Goal: Information Seeking & Learning: Learn about a topic

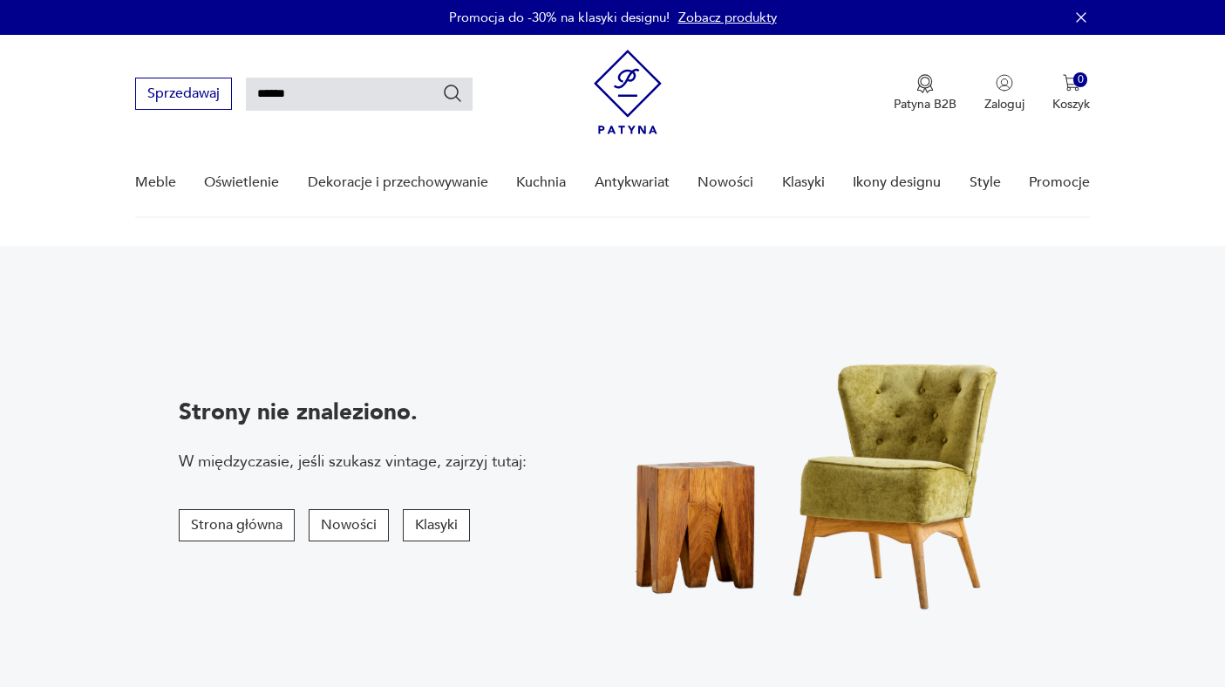
type input "******"
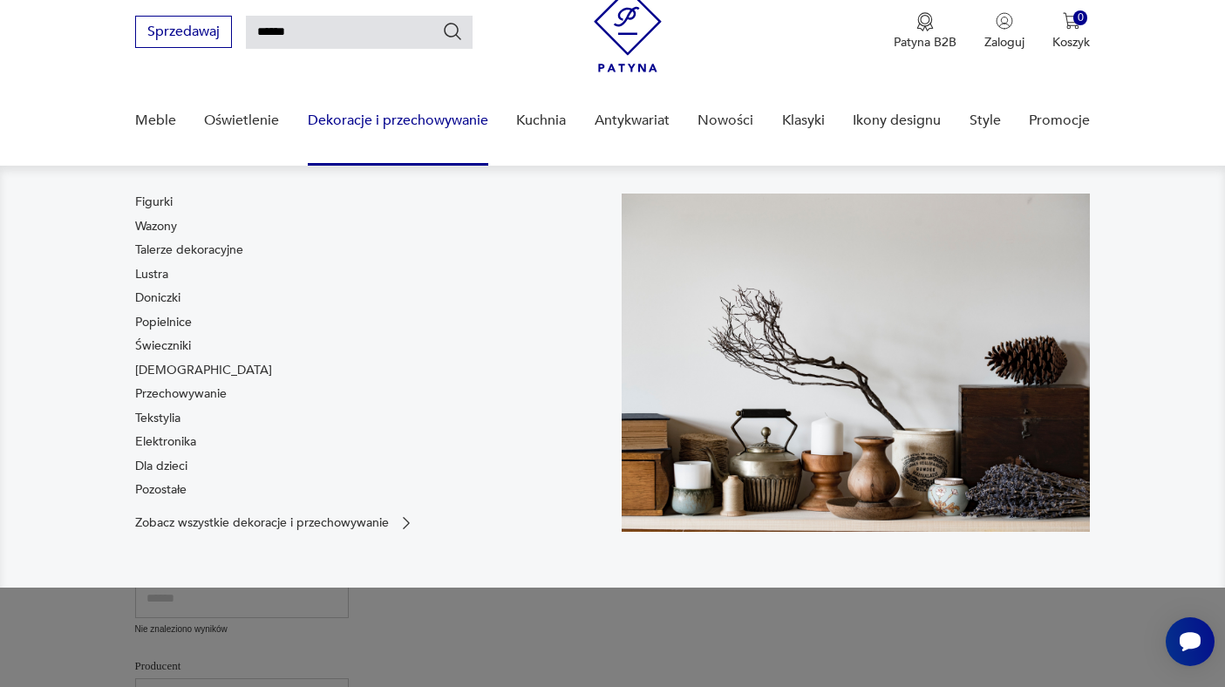
scroll to position [73, 0]
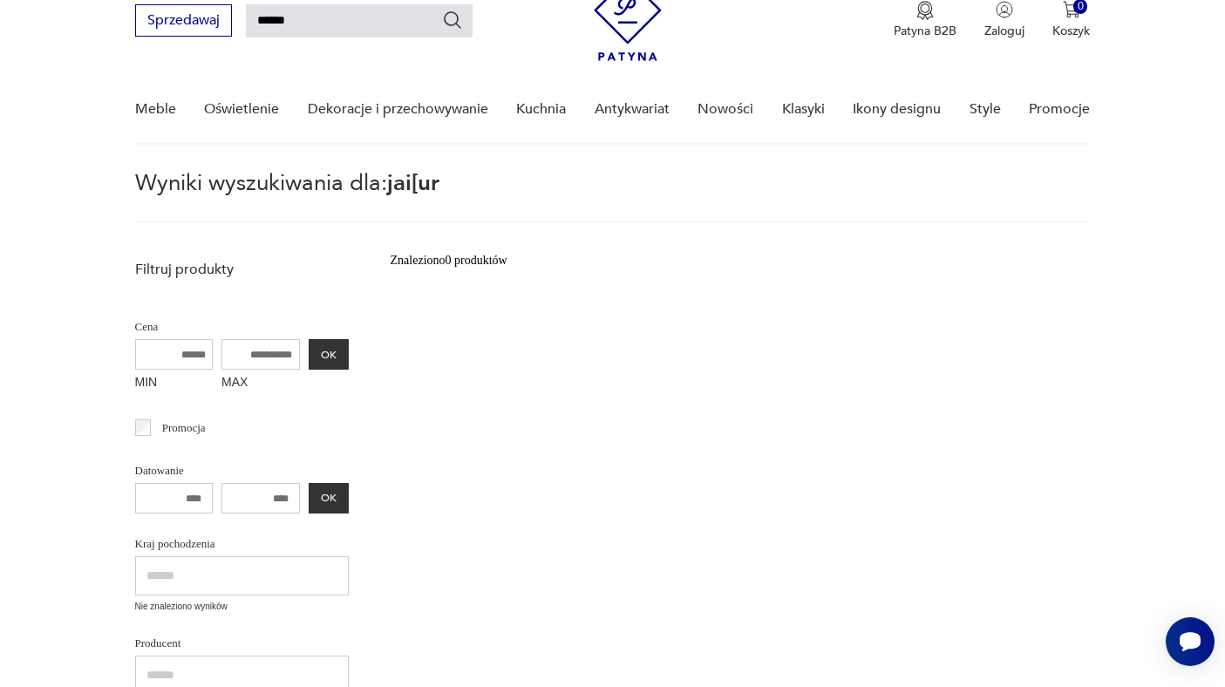
click at [272, 19] on input "******" at bounding box center [359, 20] width 227 height 33
type input "******"
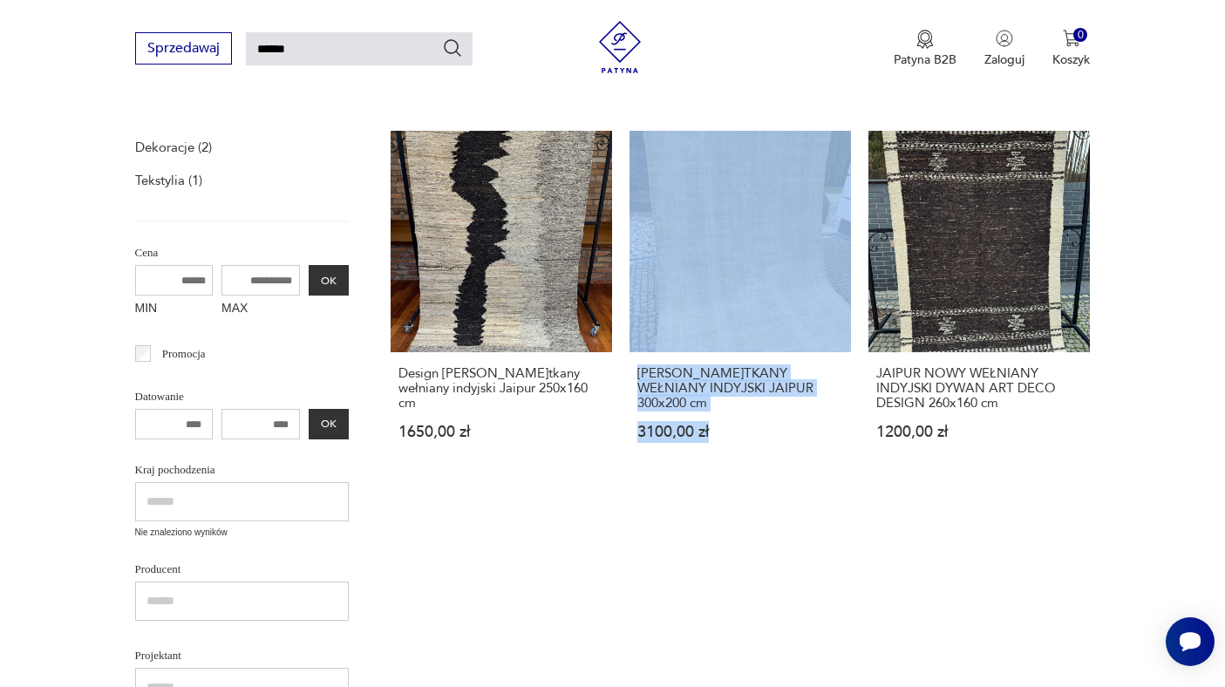
scroll to position [207, 0]
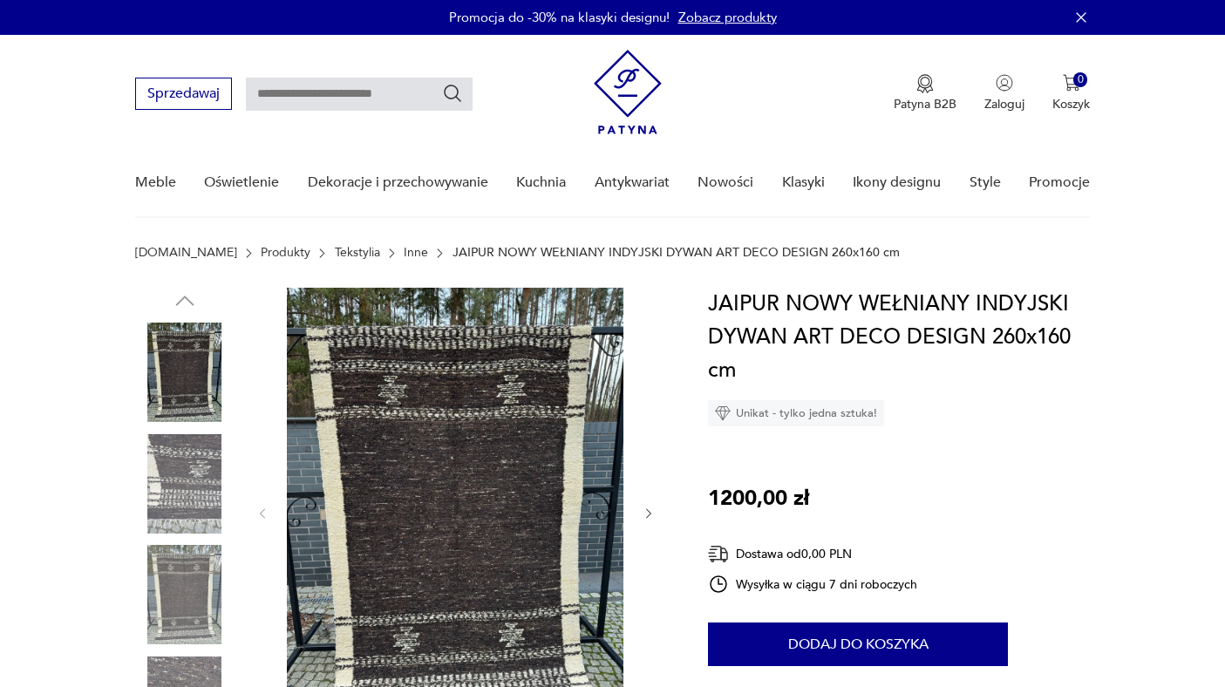
click at [640, 517] on div at bounding box center [456, 514] width 401 height 452
click at [647, 515] on icon "button" at bounding box center [649, 514] width 15 height 15
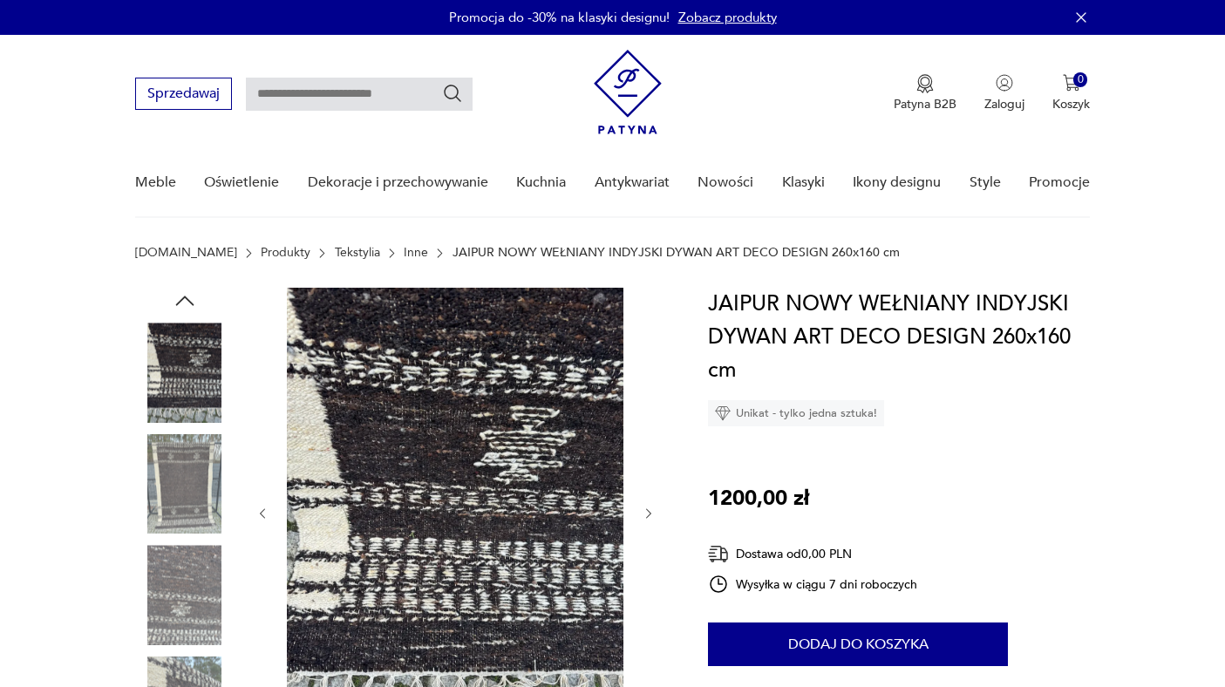
click at [647, 515] on icon "button" at bounding box center [649, 514] width 15 height 15
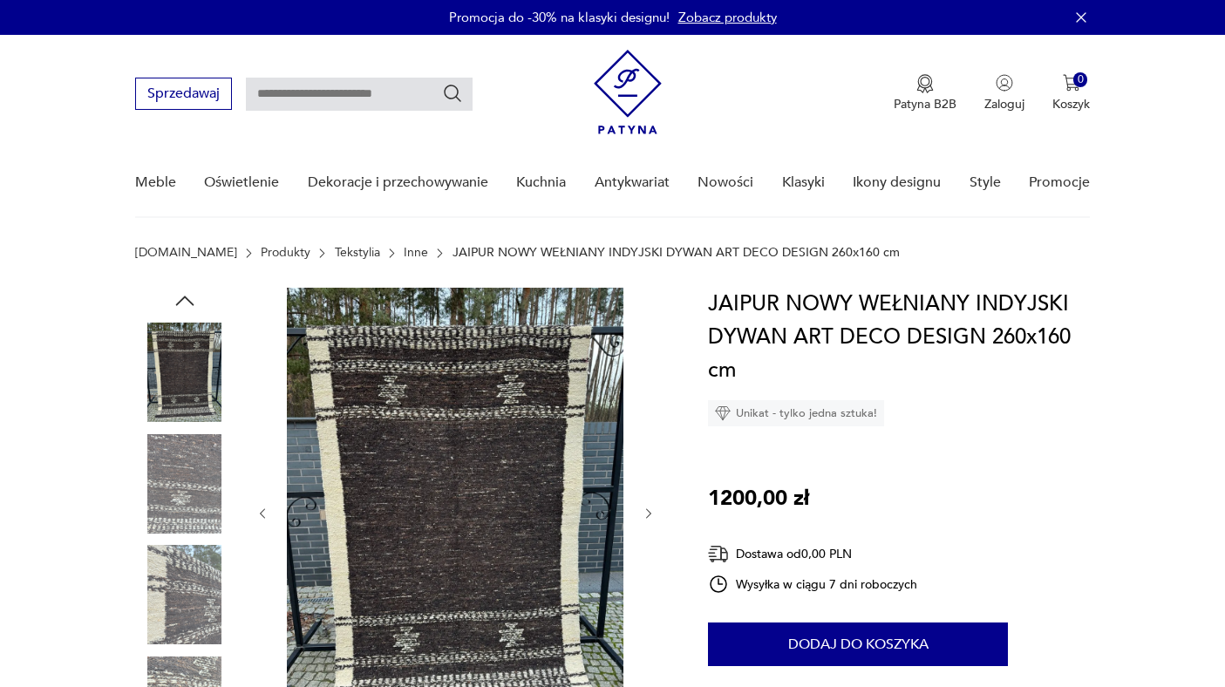
click at [647, 515] on icon "button" at bounding box center [649, 514] width 15 height 15
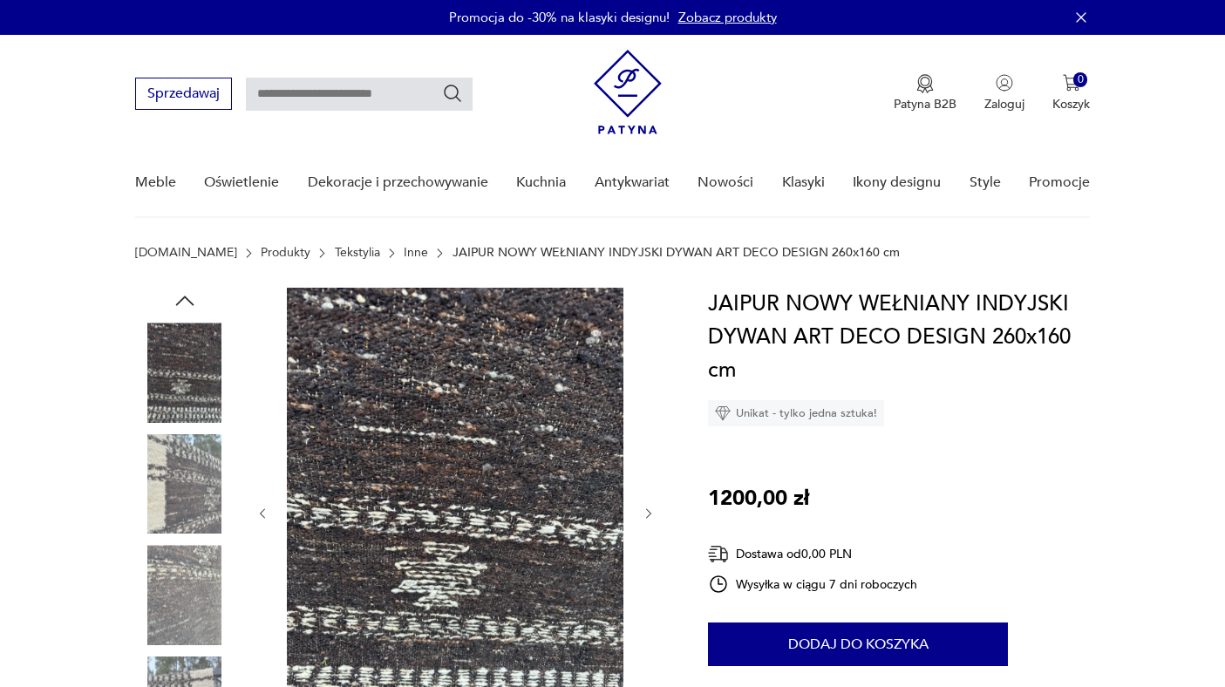
click at [647, 515] on icon "button" at bounding box center [649, 514] width 15 height 15
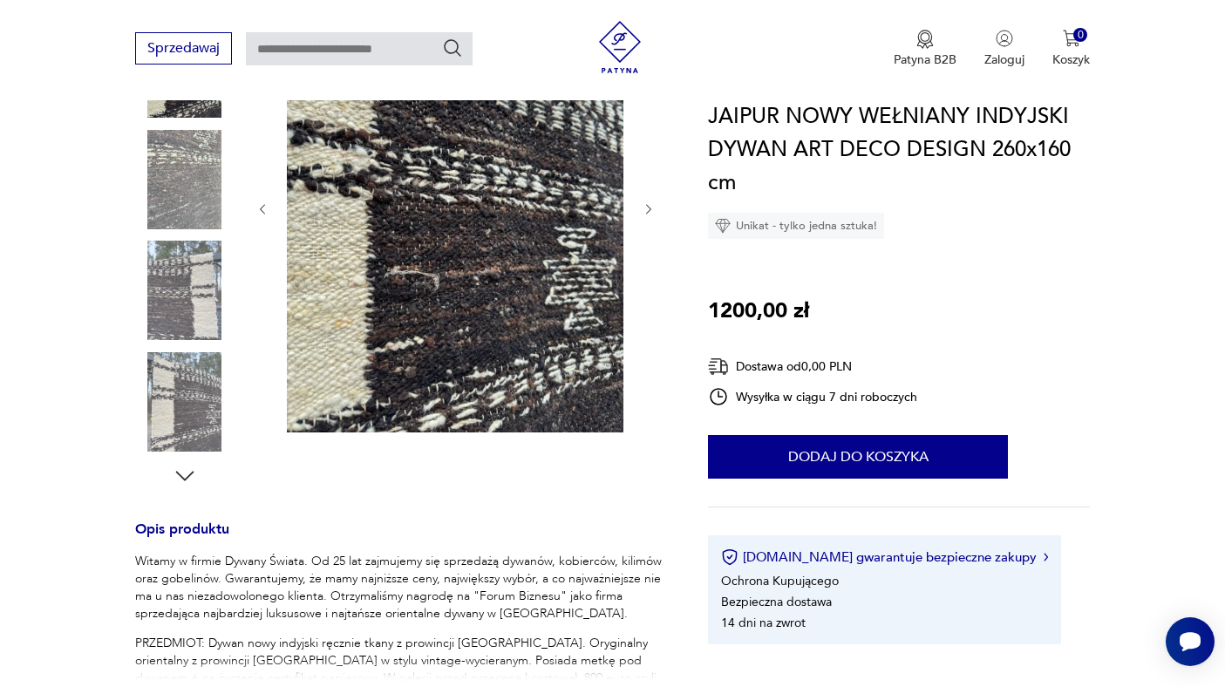
scroll to position [665, 0]
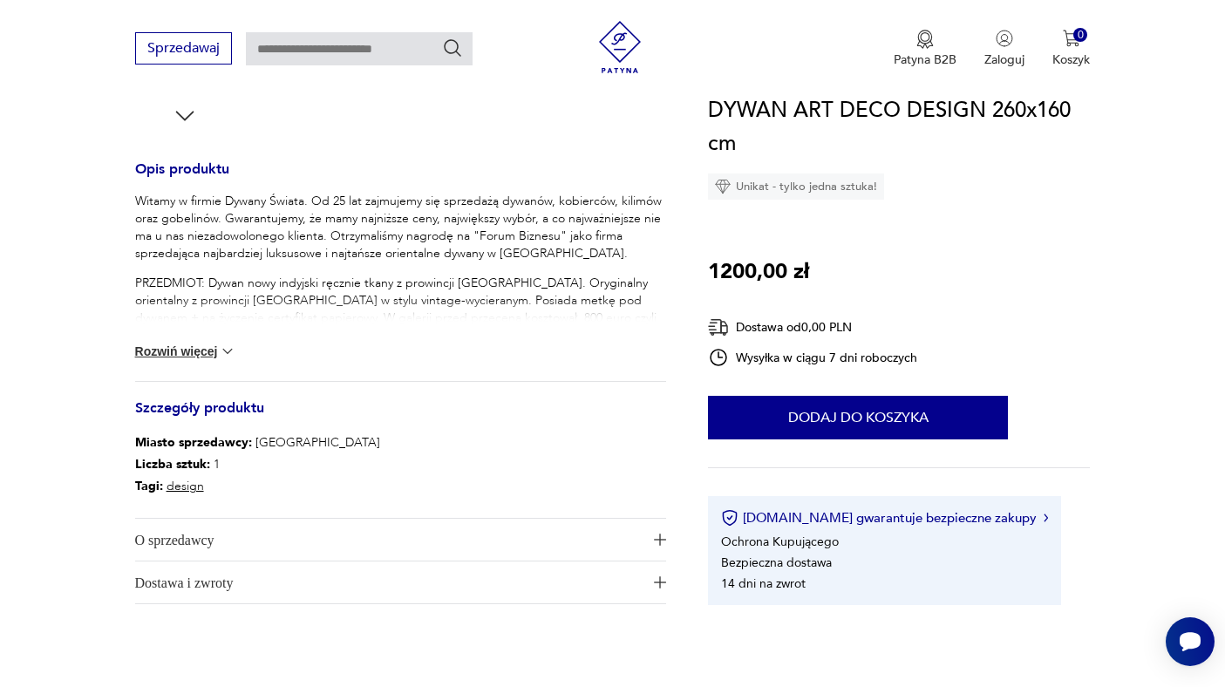
click at [229, 350] on img at bounding box center [227, 351] width 17 height 17
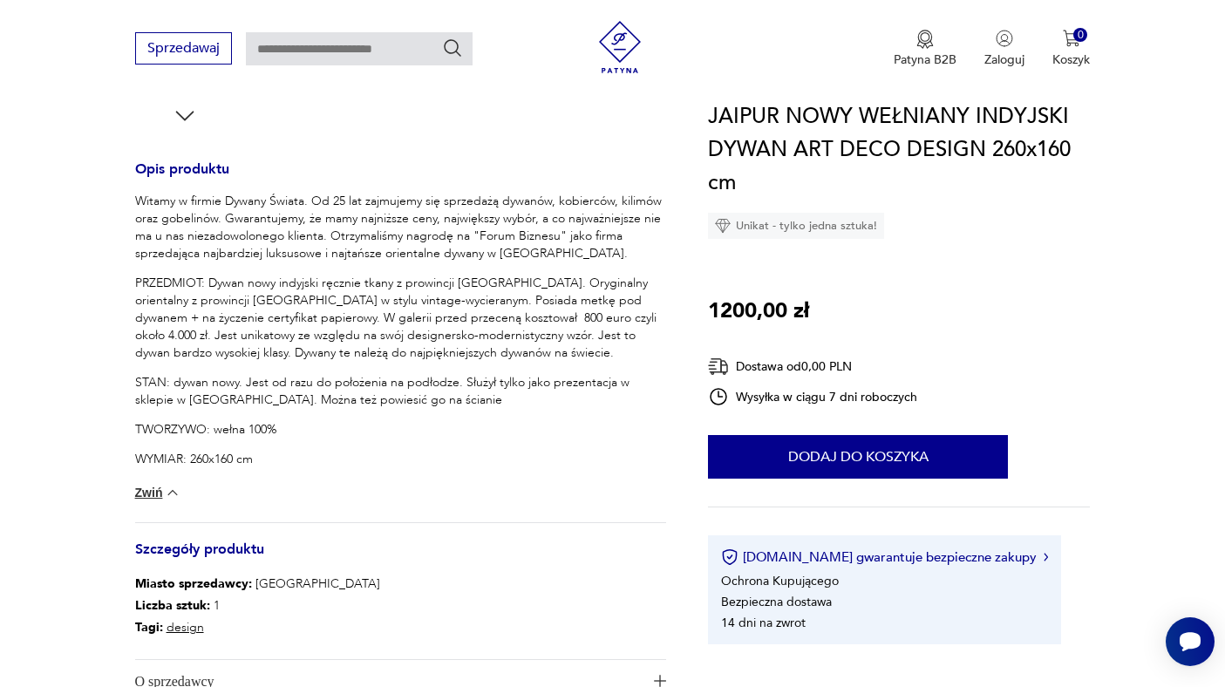
scroll to position [99, 0]
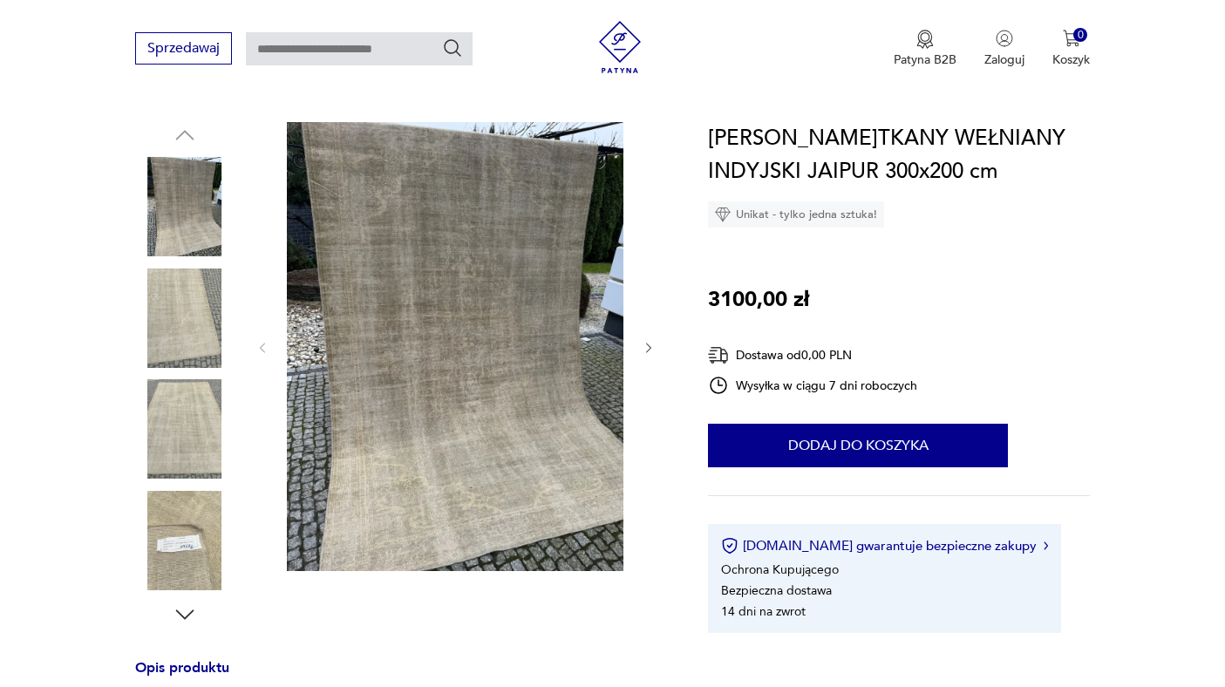
scroll to position [181, 0]
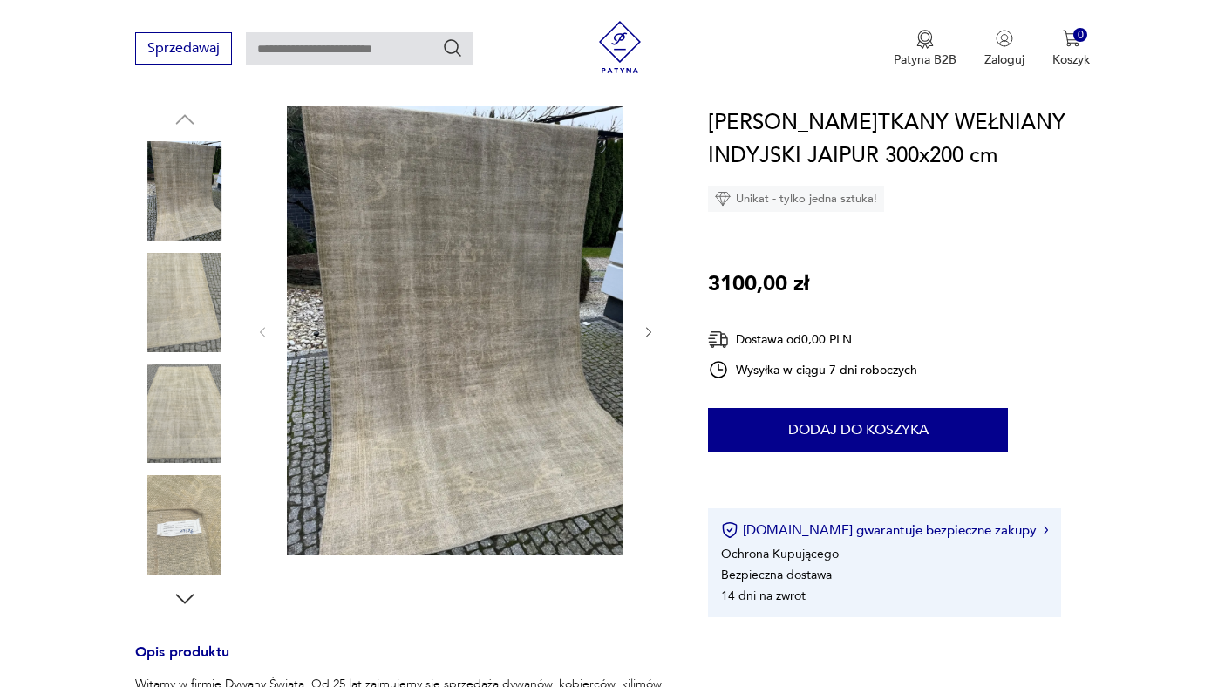
click at [645, 332] on icon "button" at bounding box center [649, 332] width 15 height 15
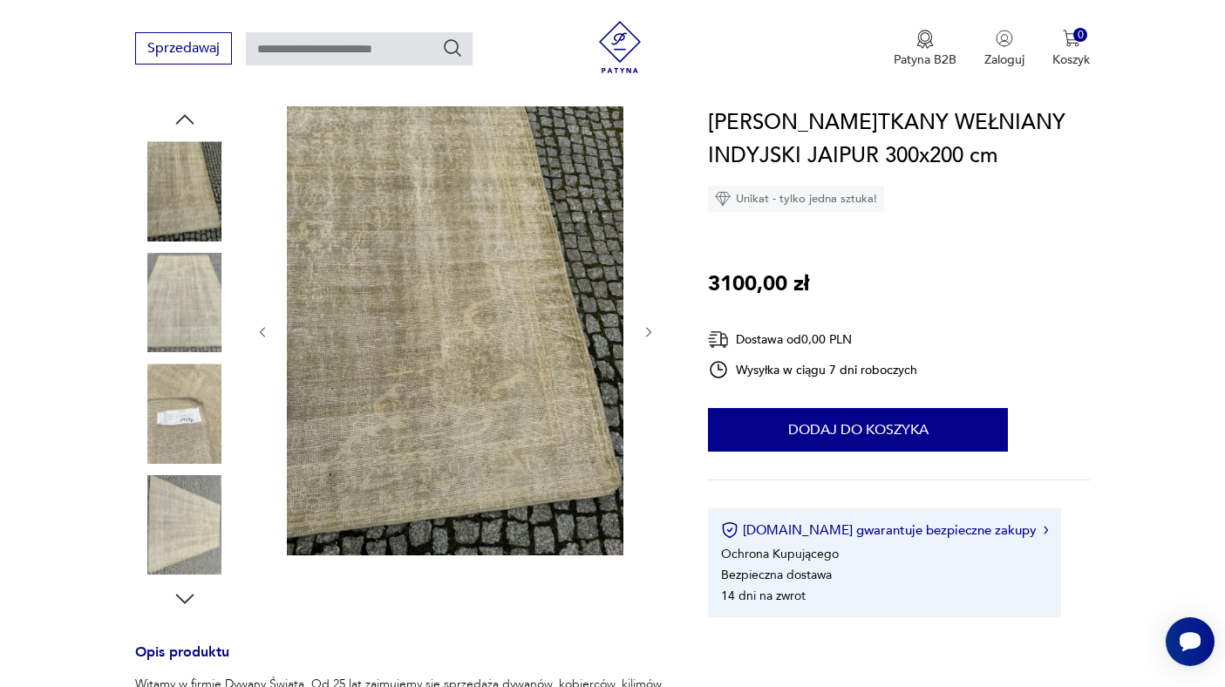
scroll to position [0, 0]
click at [645, 332] on icon "button" at bounding box center [649, 332] width 15 height 15
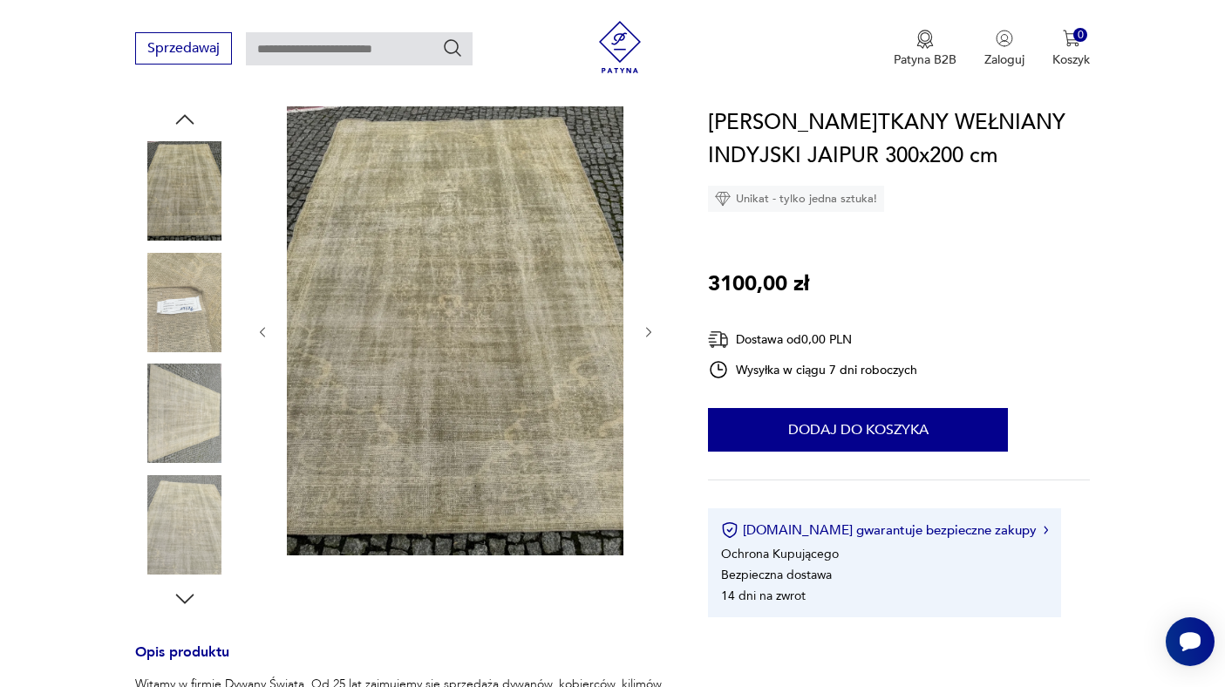
click at [645, 332] on icon "button" at bounding box center [649, 332] width 15 height 15
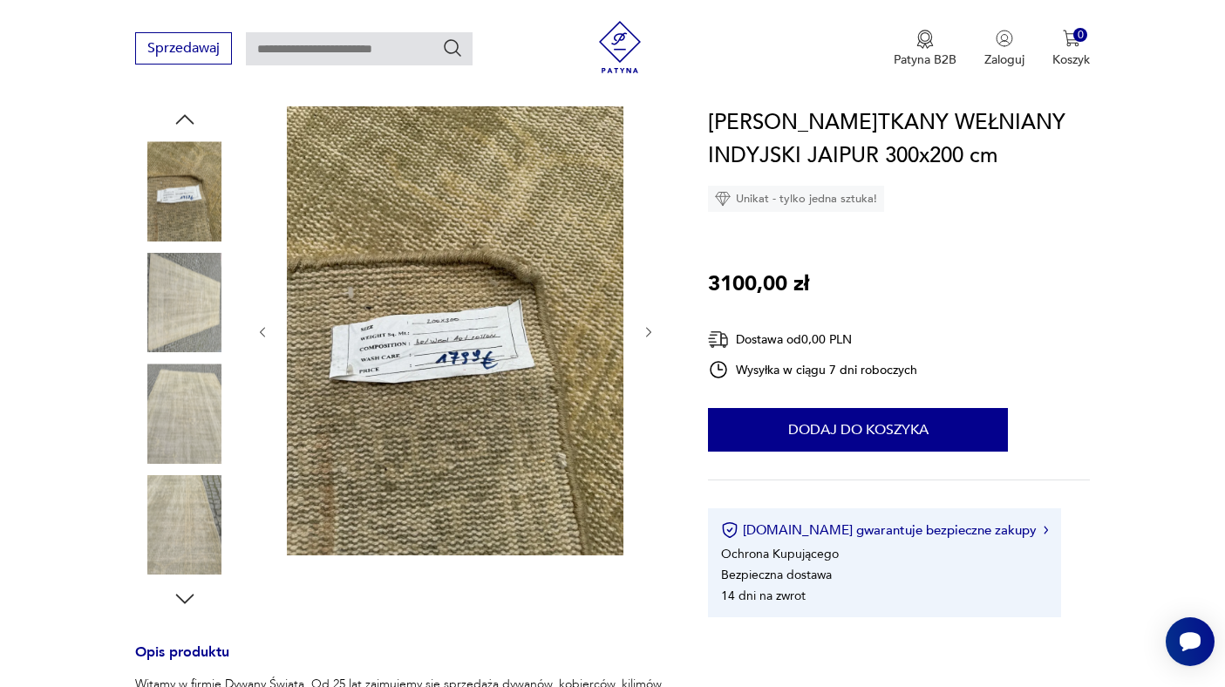
click at [377, 57] on input "text" at bounding box center [359, 48] width 227 height 33
click at [522, 470] on img at bounding box center [455, 330] width 337 height 449
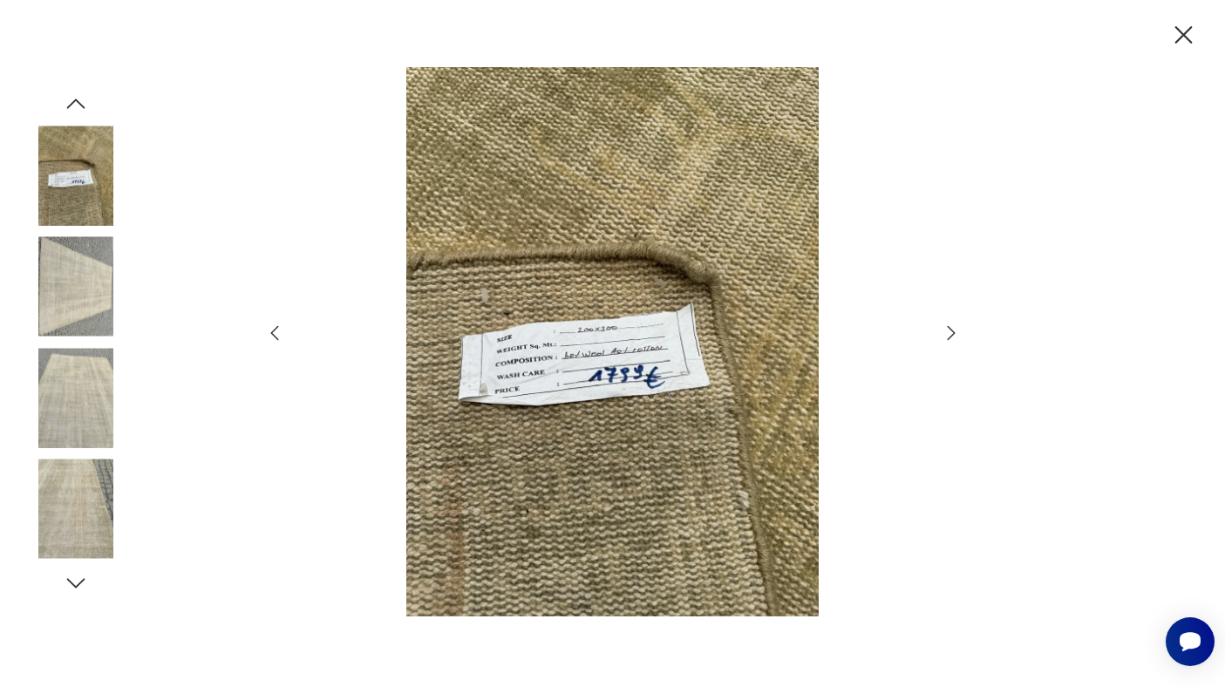
click at [945, 331] on icon "button" at bounding box center [951, 333] width 21 height 21
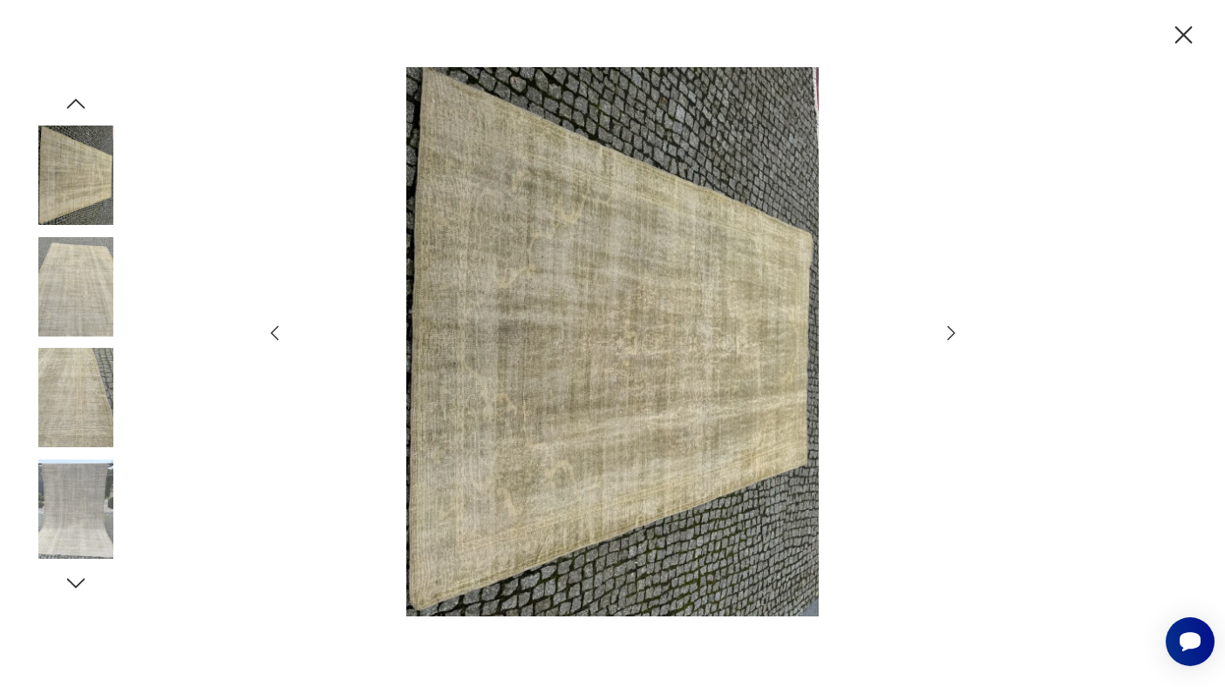
click at [945, 331] on icon "button" at bounding box center [951, 333] width 21 height 21
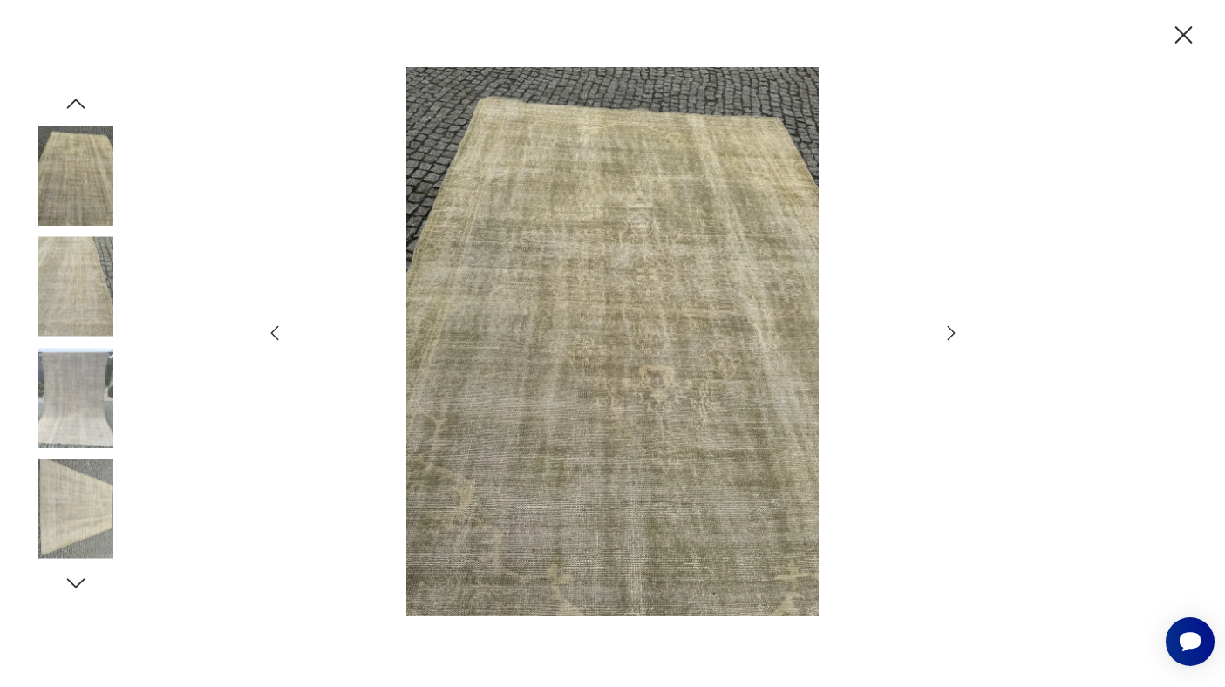
click at [945, 331] on icon "button" at bounding box center [951, 333] width 21 height 21
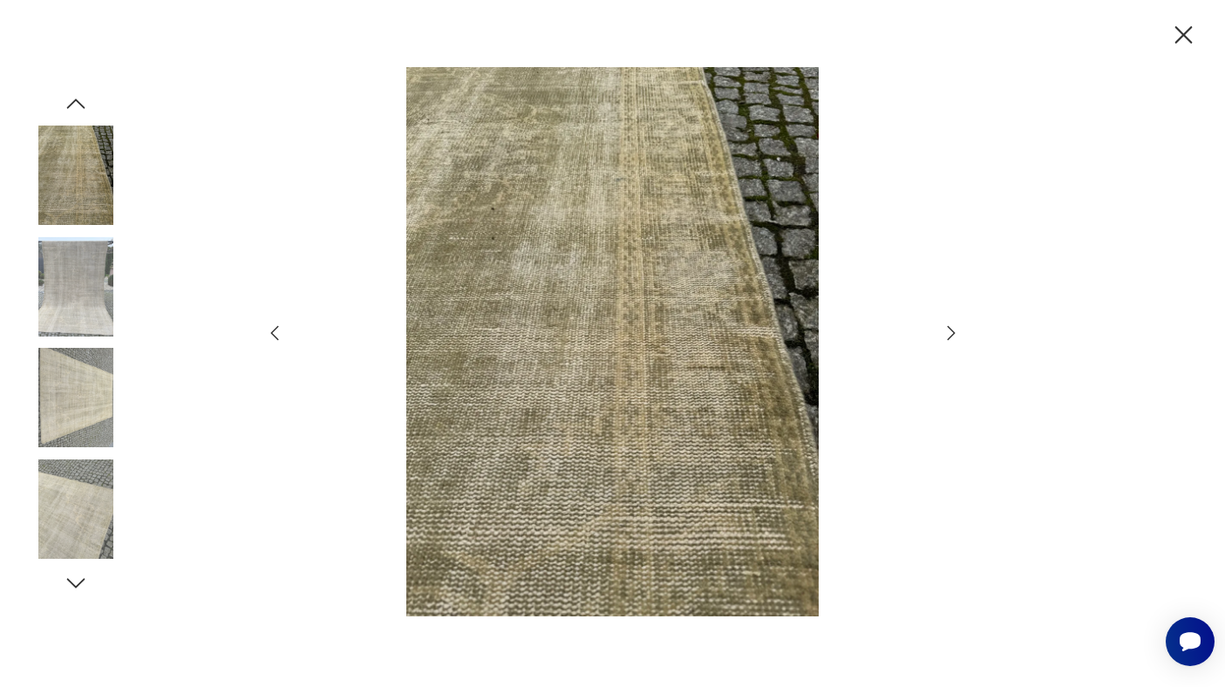
click at [945, 331] on icon "button" at bounding box center [951, 333] width 21 height 21
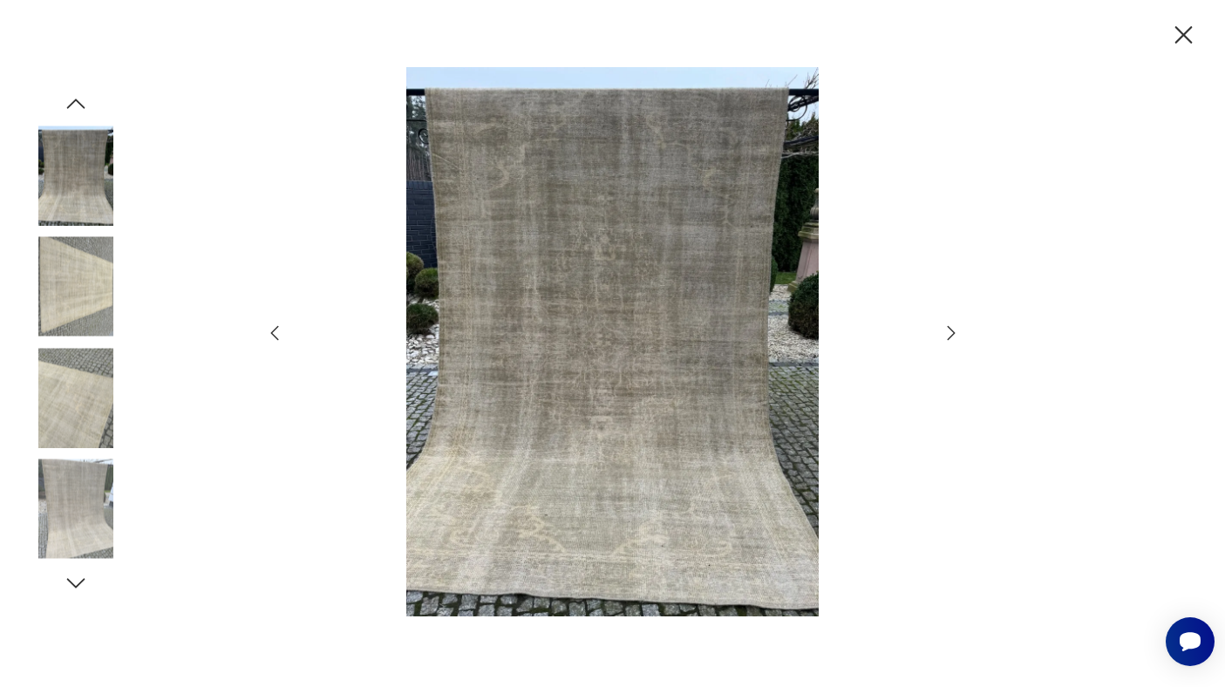
click at [1183, 33] on icon "button" at bounding box center [1184, 34] width 17 height 17
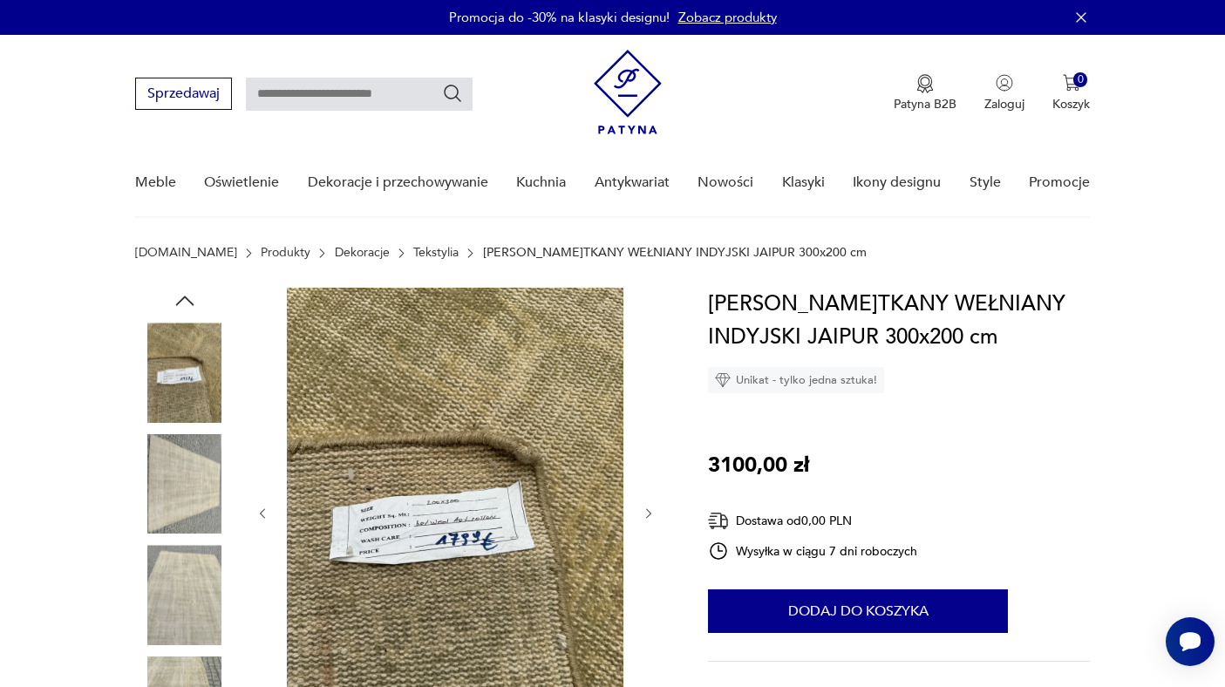
click at [330, 95] on input "text" at bounding box center [359, 94] width 227 height 33
type input "**********"
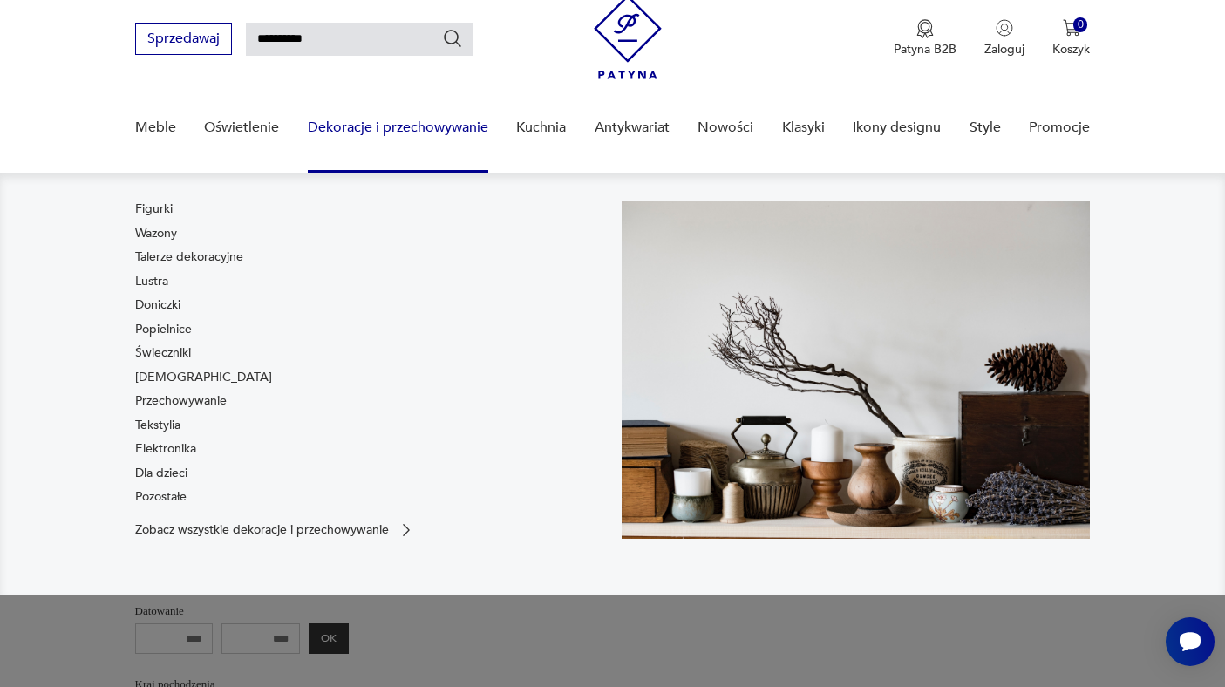
scroll to position [62, 0]
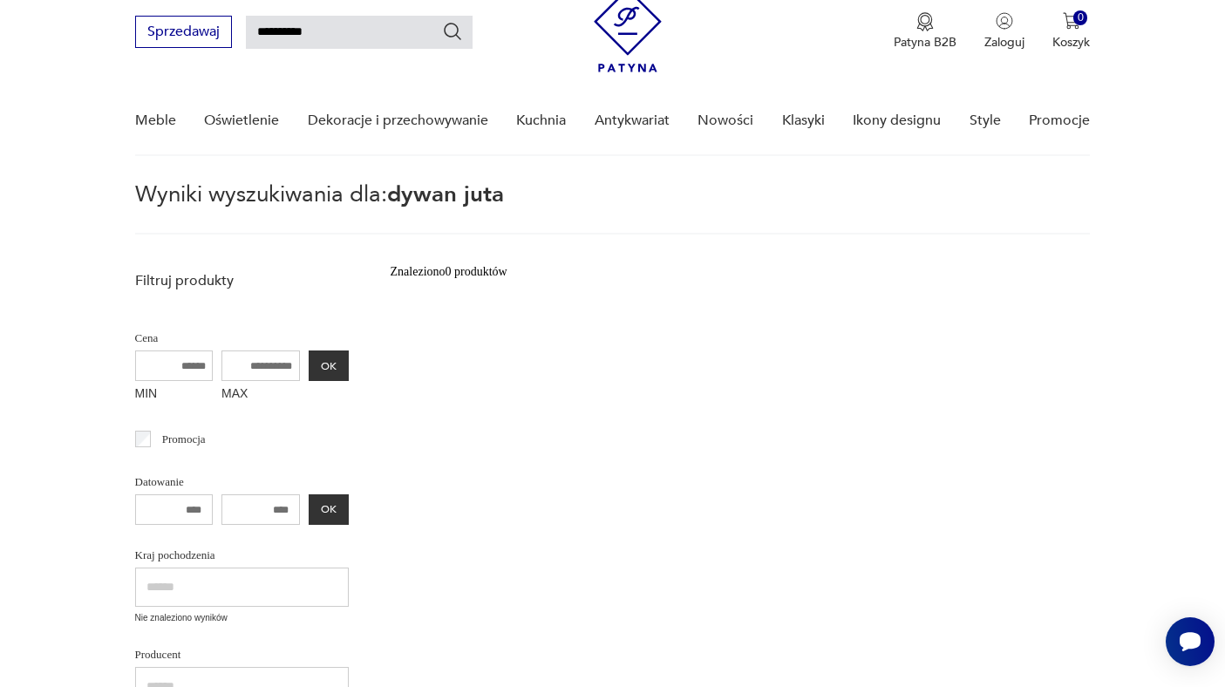
click at [354, 29] on input "**********" at bounding box center [359, 32] width 227 height 33
click at [327, 30] on input "**********" at bounding box center [359, 32] width 227 height 33
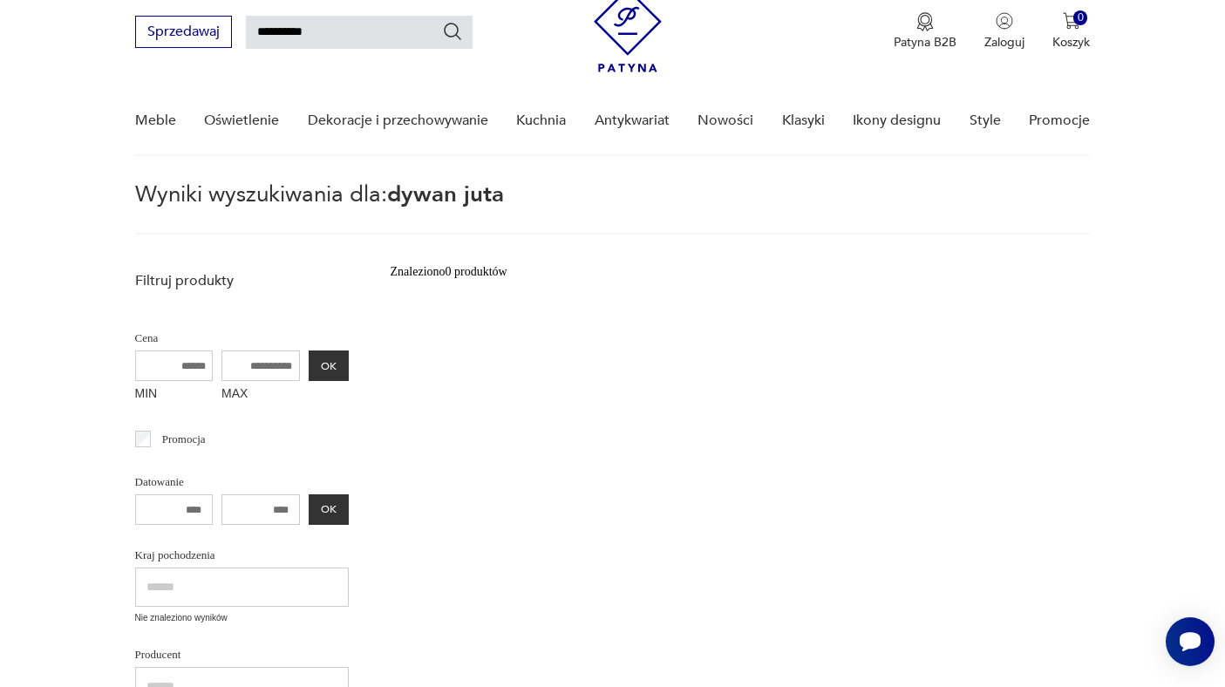
click at [327, 30] on input "**********" at bounding box center [359, 32] width 227 height 33
type input "******"
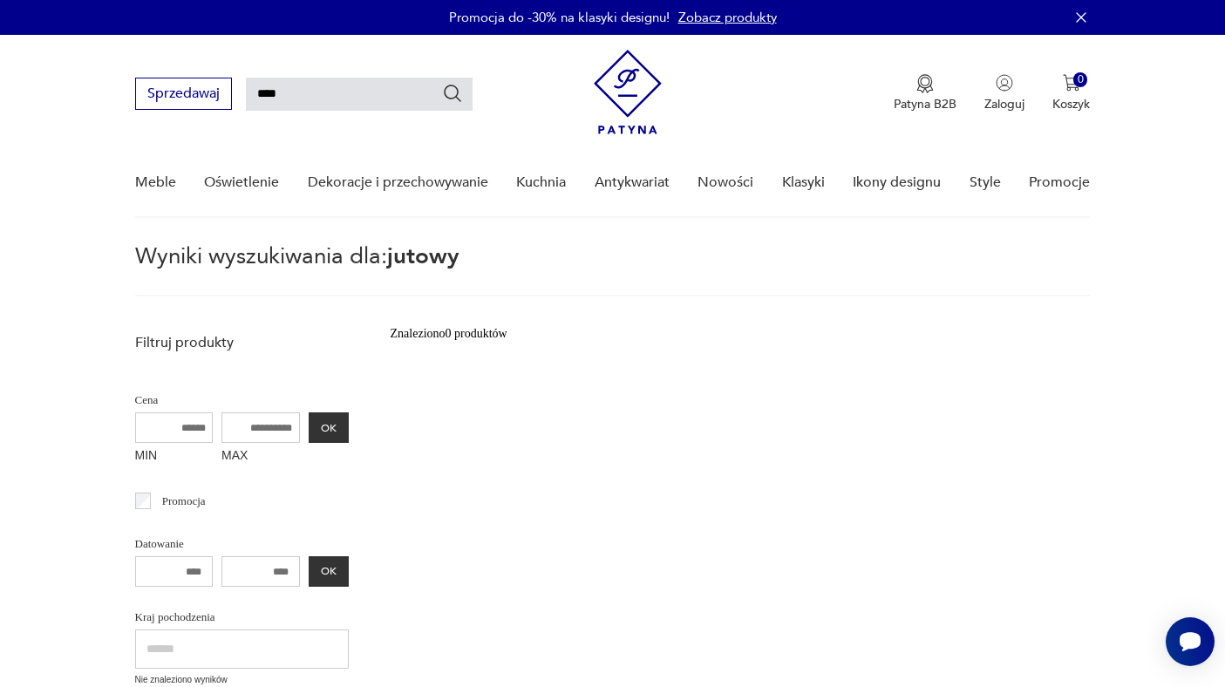
type input "****"
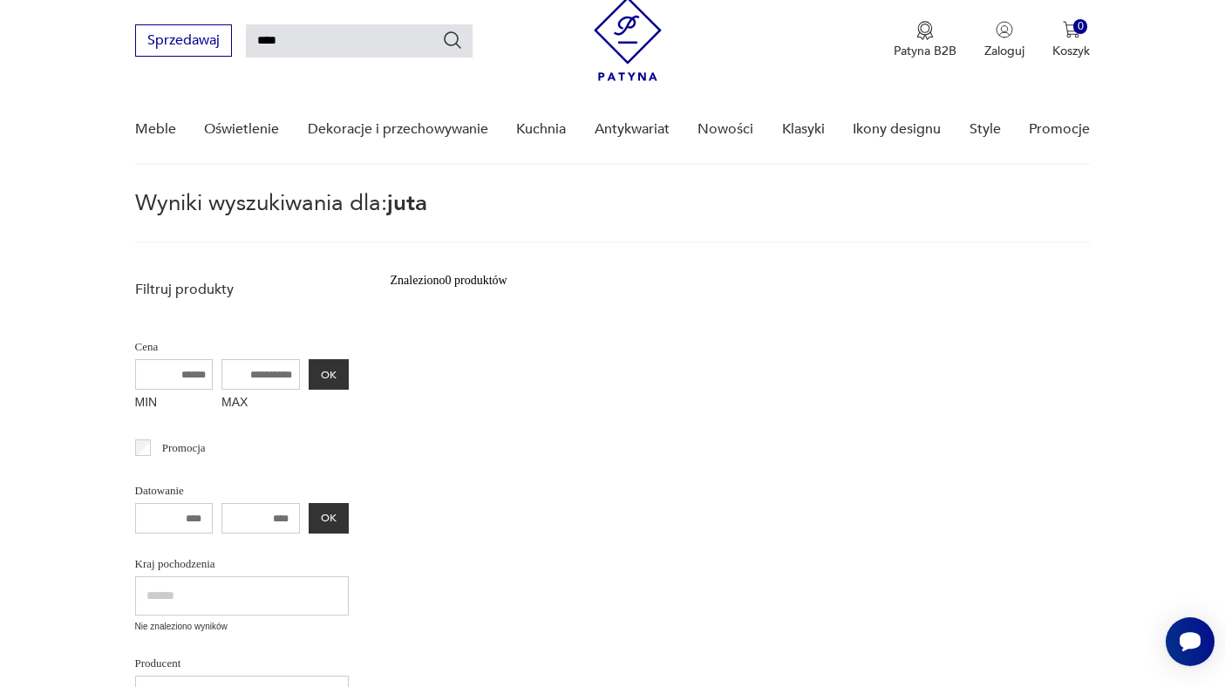
scroll to position [62, 0]
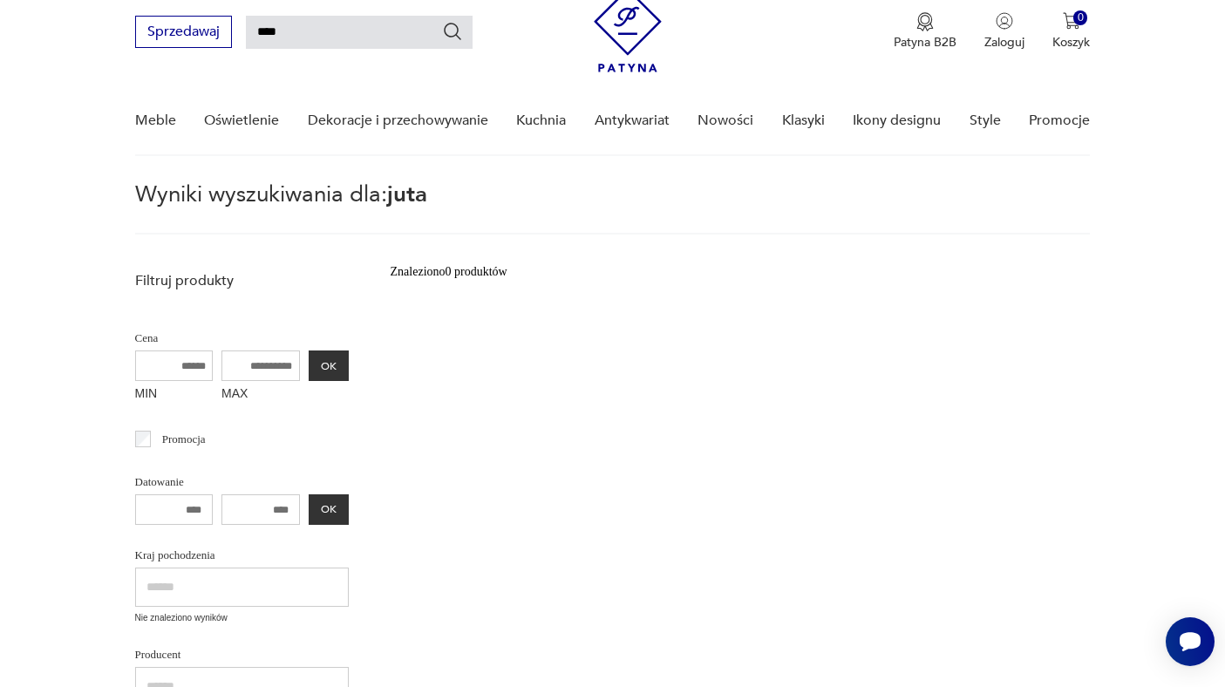
click at [329, 34] on input "****" at bounding box center [359, 32] width 227 height 33
type input "*****"
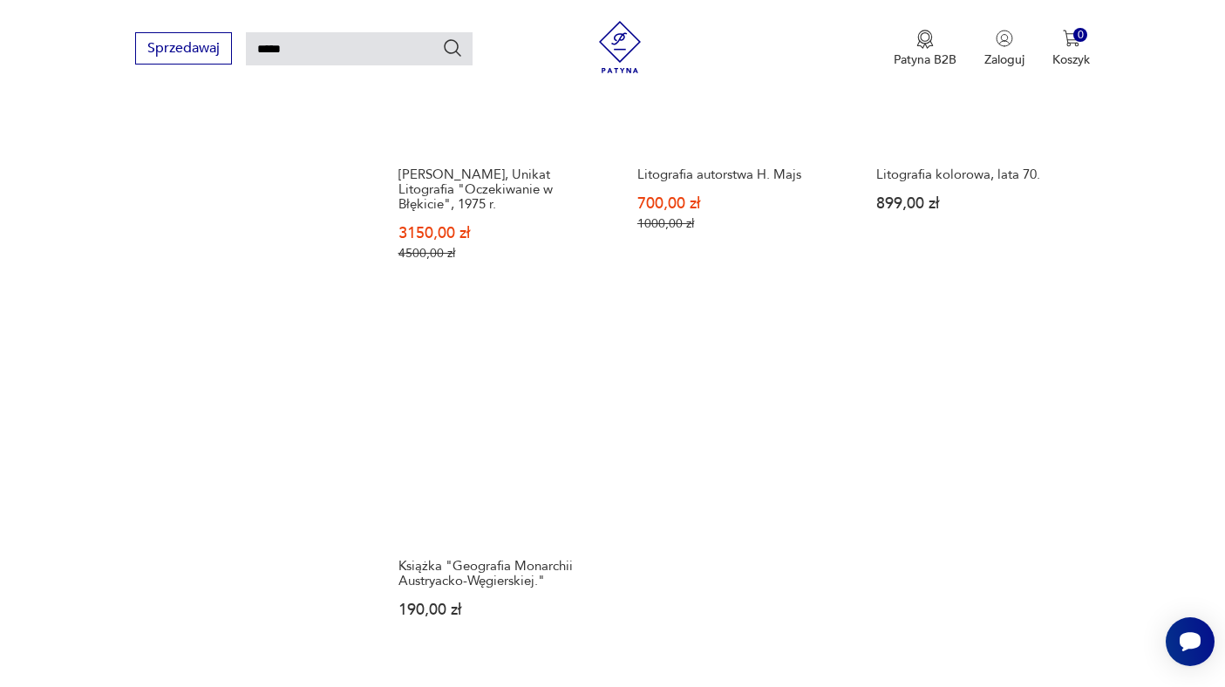
scroll to position [2063, 0]
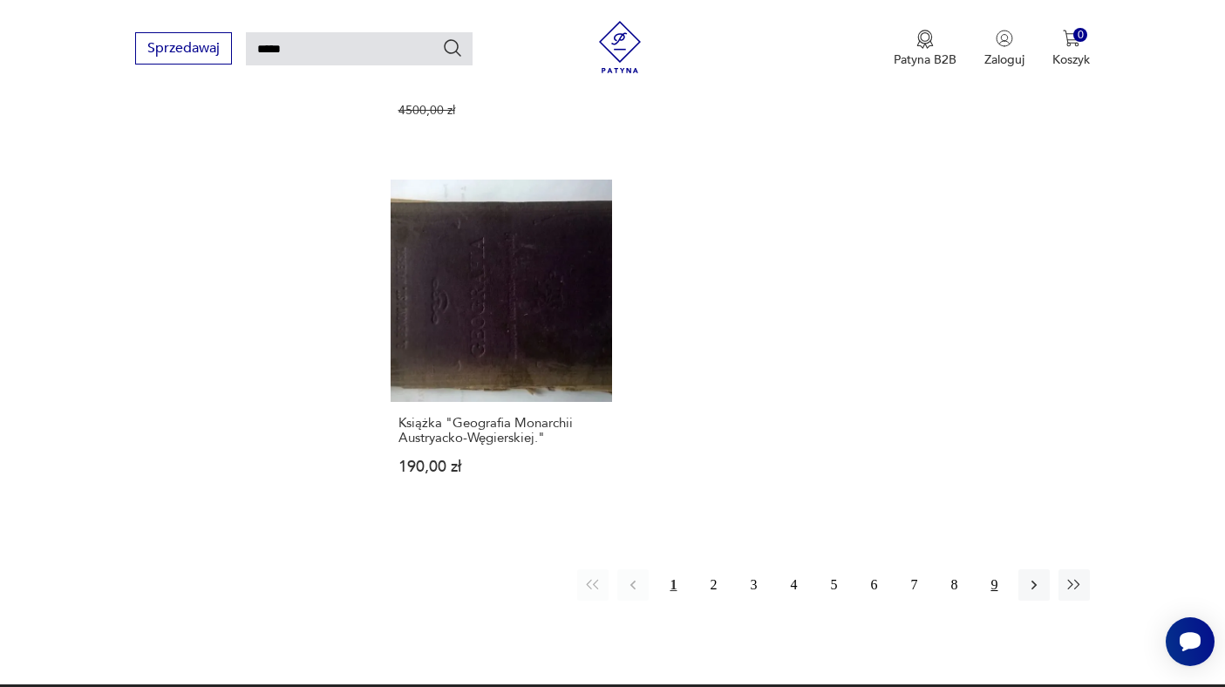
click at [997, 570] on button "9" at bounding box center [994, 585] width 31 height 31
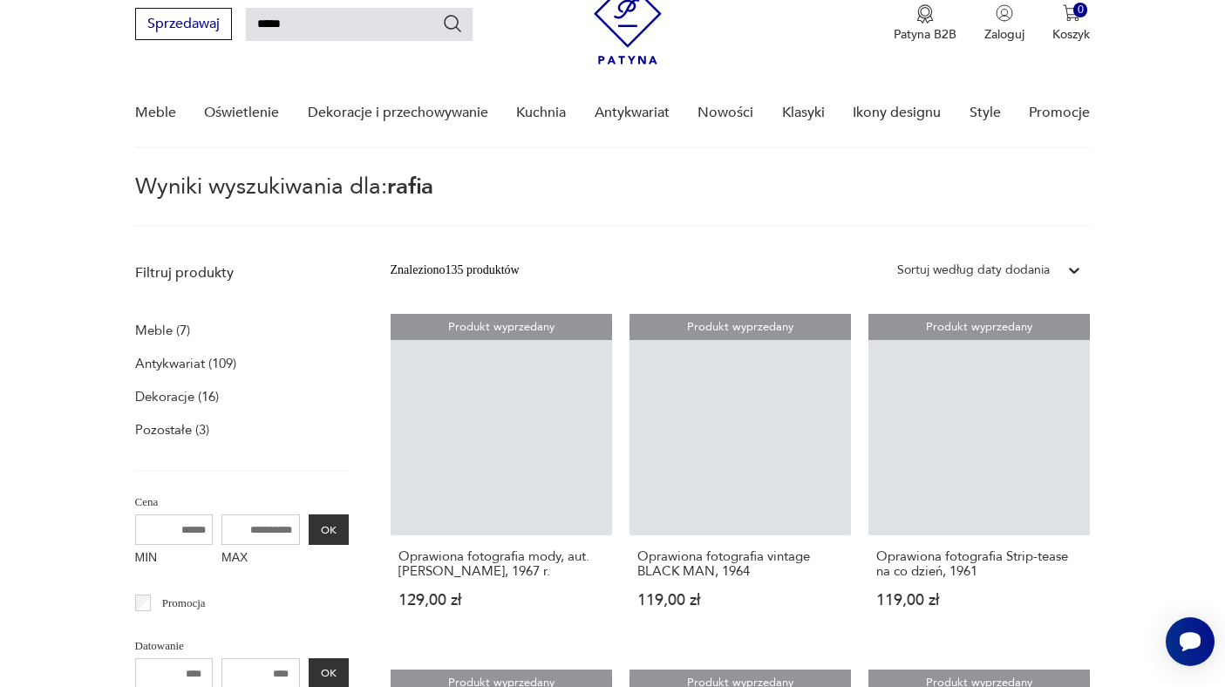
scroll to position [62, 0]
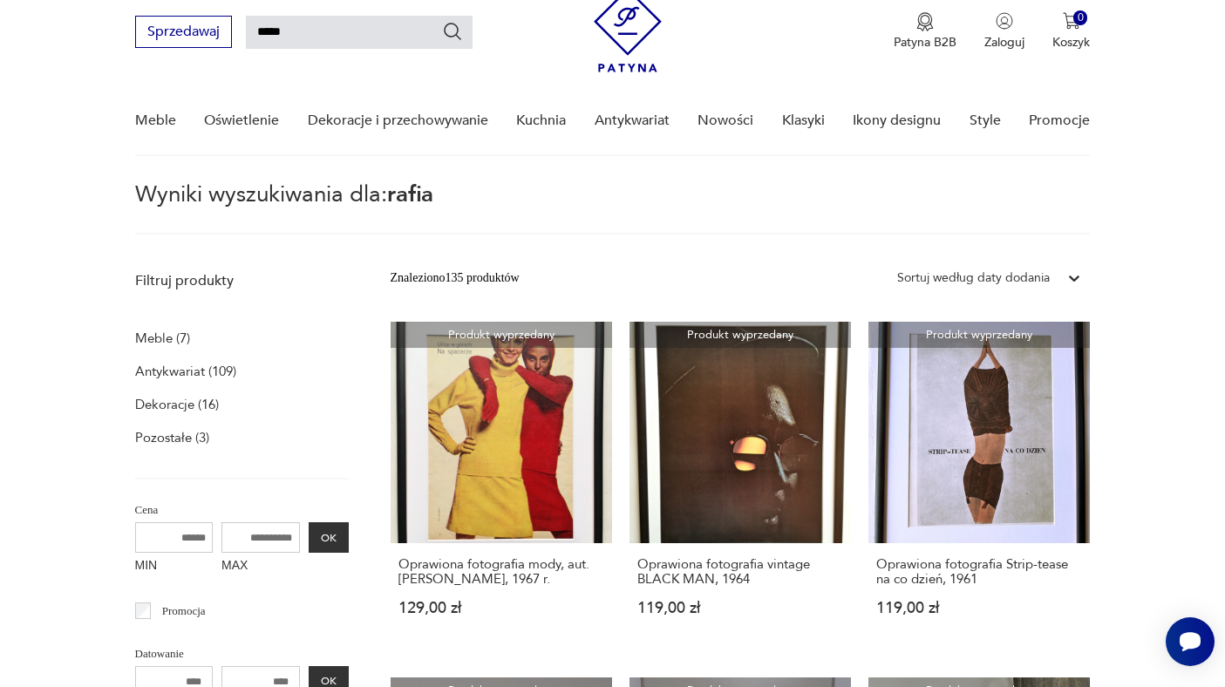
click at [1010, 280] on div "Sortuj według daty dodania" at bounding box center [973, 278] width 153 height 19
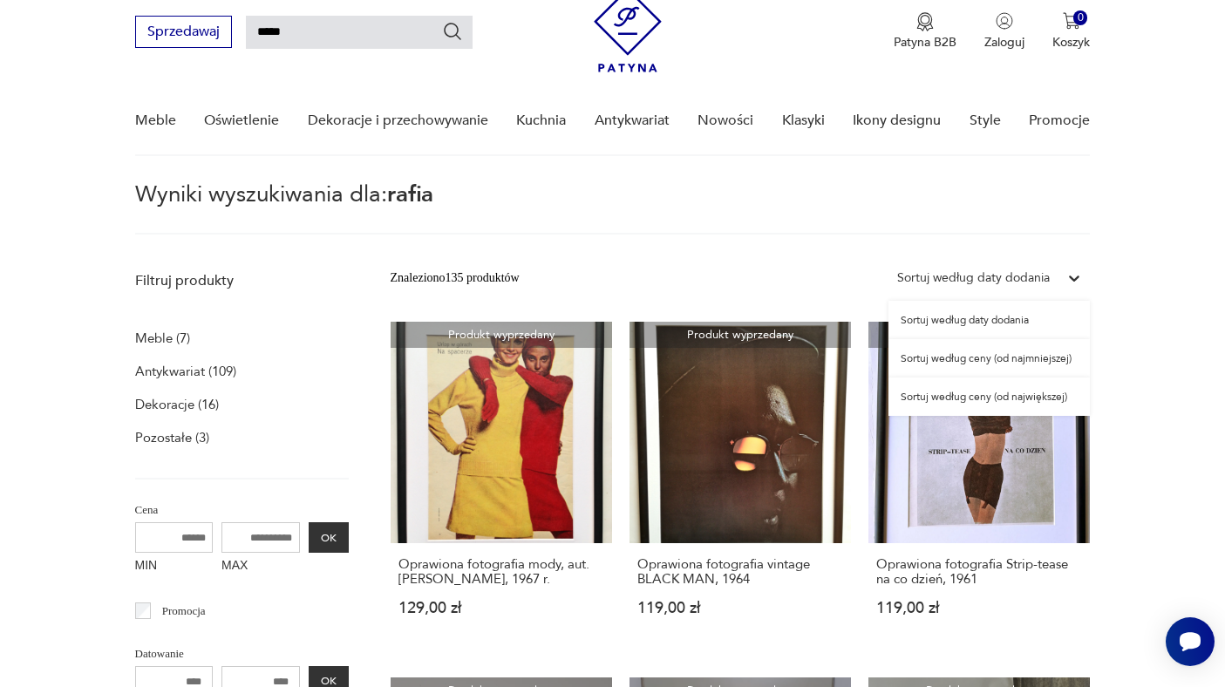
click at [987, 398] on div "Sortuj według ceny (od największej)" at bounding box center [989, 397] width 201 height 38
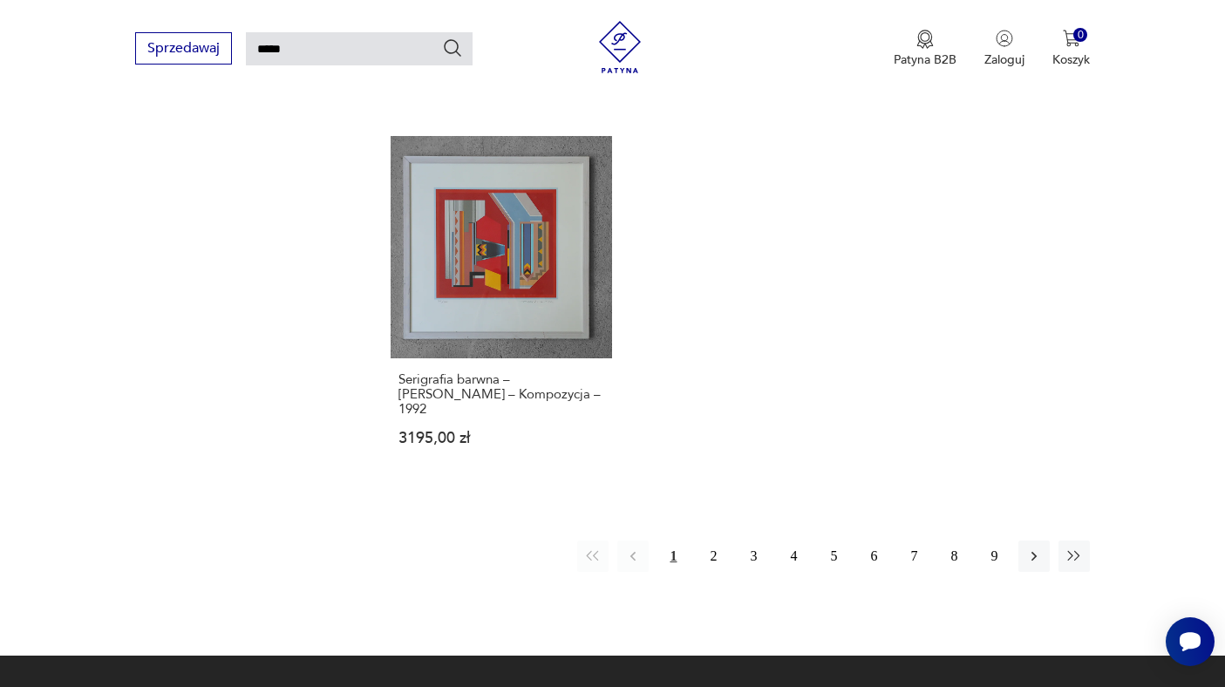
scroll to position [2151, 0]
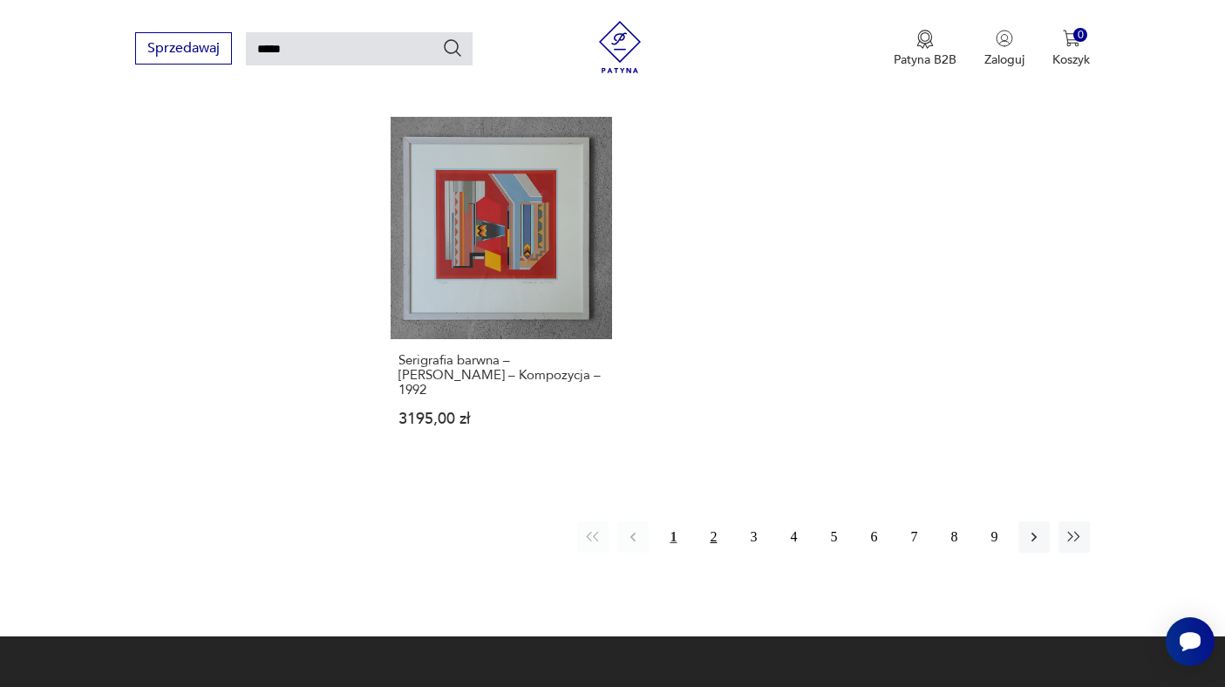
click at [713, 522] on button "2" at bounding box center [713, 537] width 31 height 31
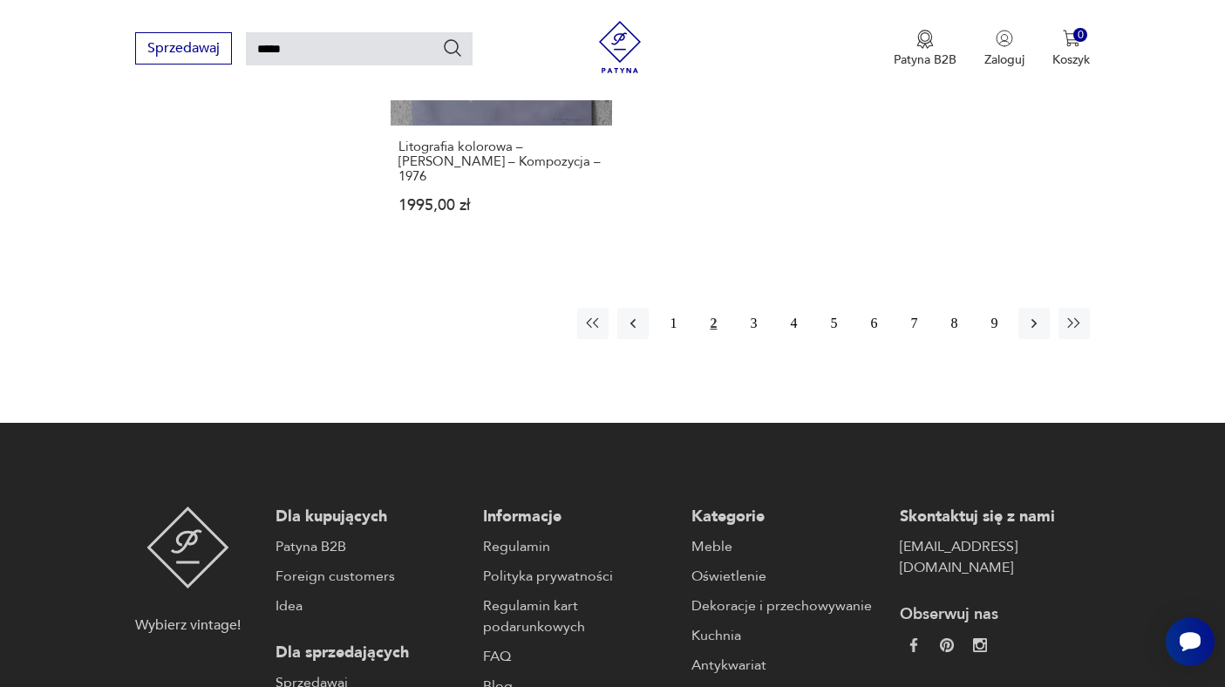
scroll to position [2373, 0]
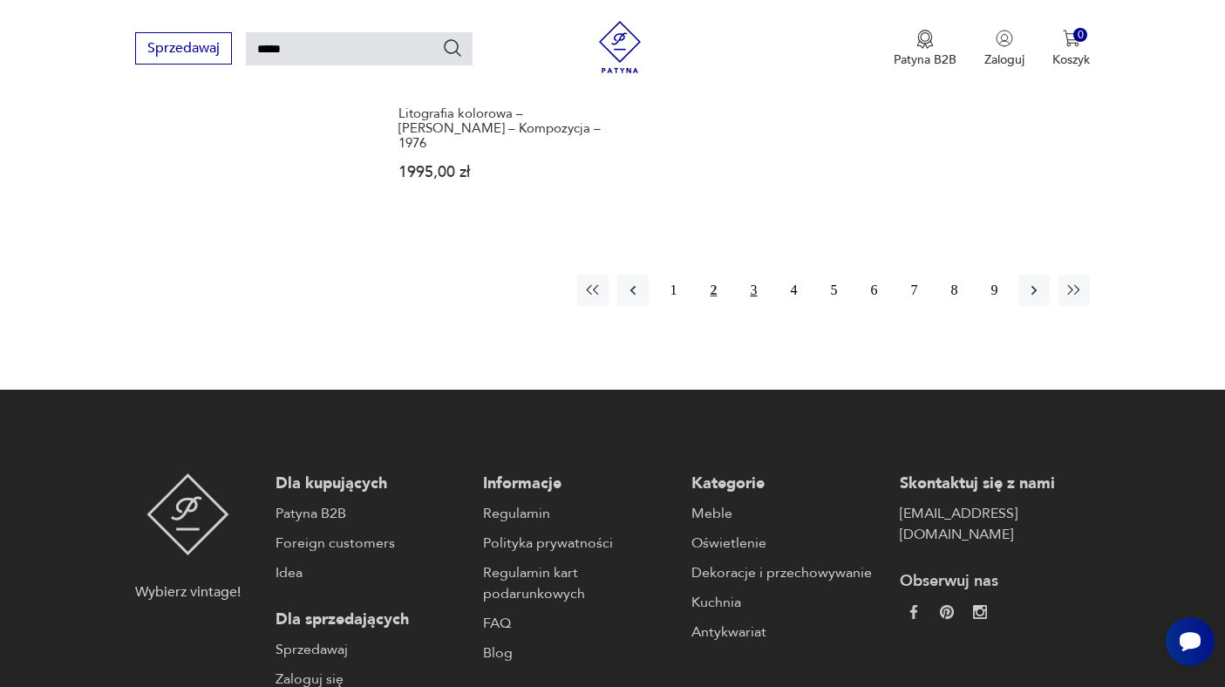
click at [757, 275] on button "3" at bounding box center [753, 290] width 31 height 31
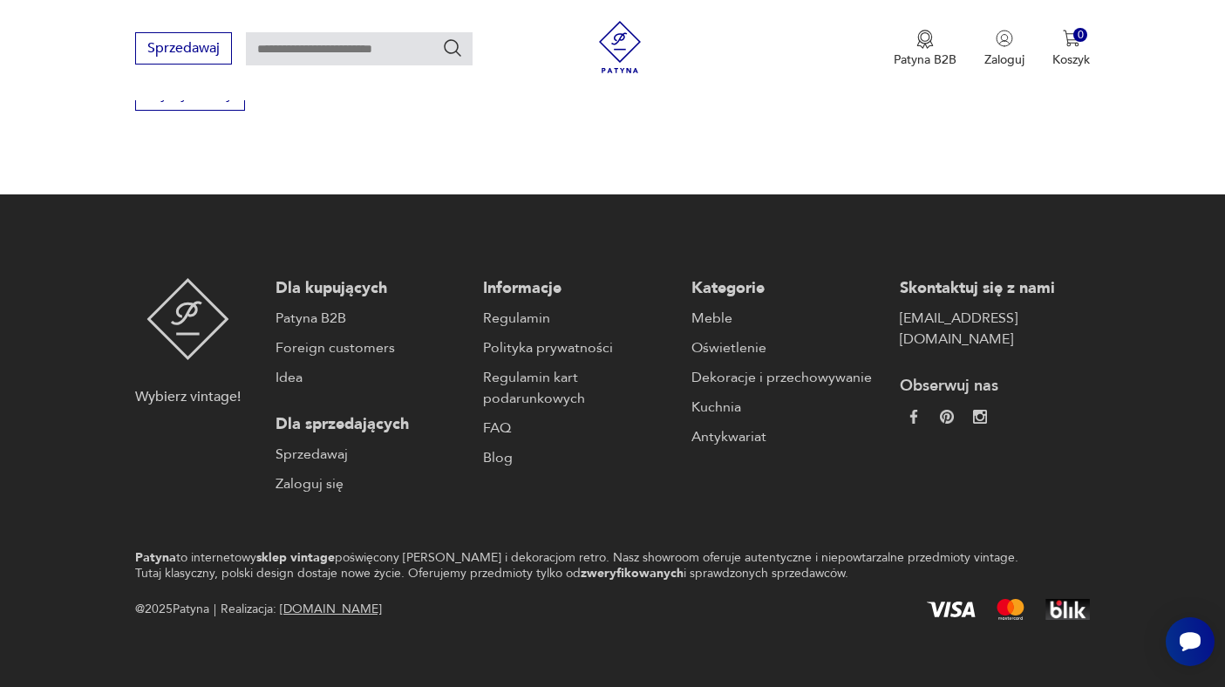
scroll to position [2603, 0]
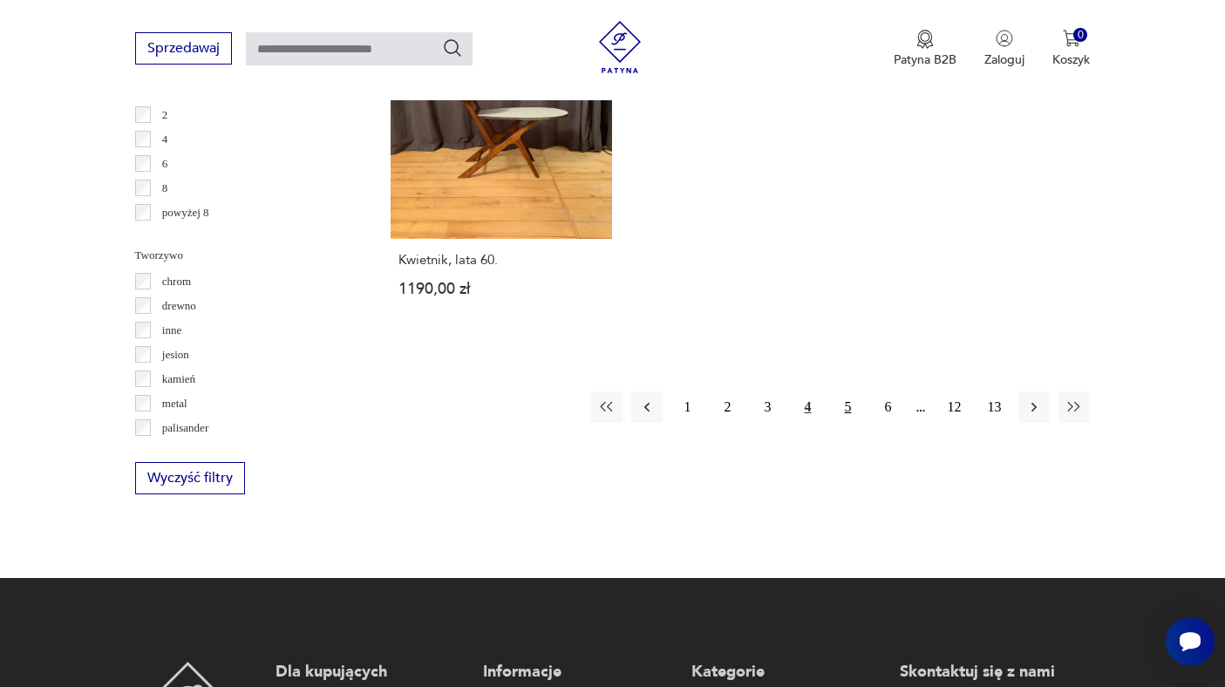
click at [850, 392] on button "5" at bounding box center [847, 407] width 31 height 31
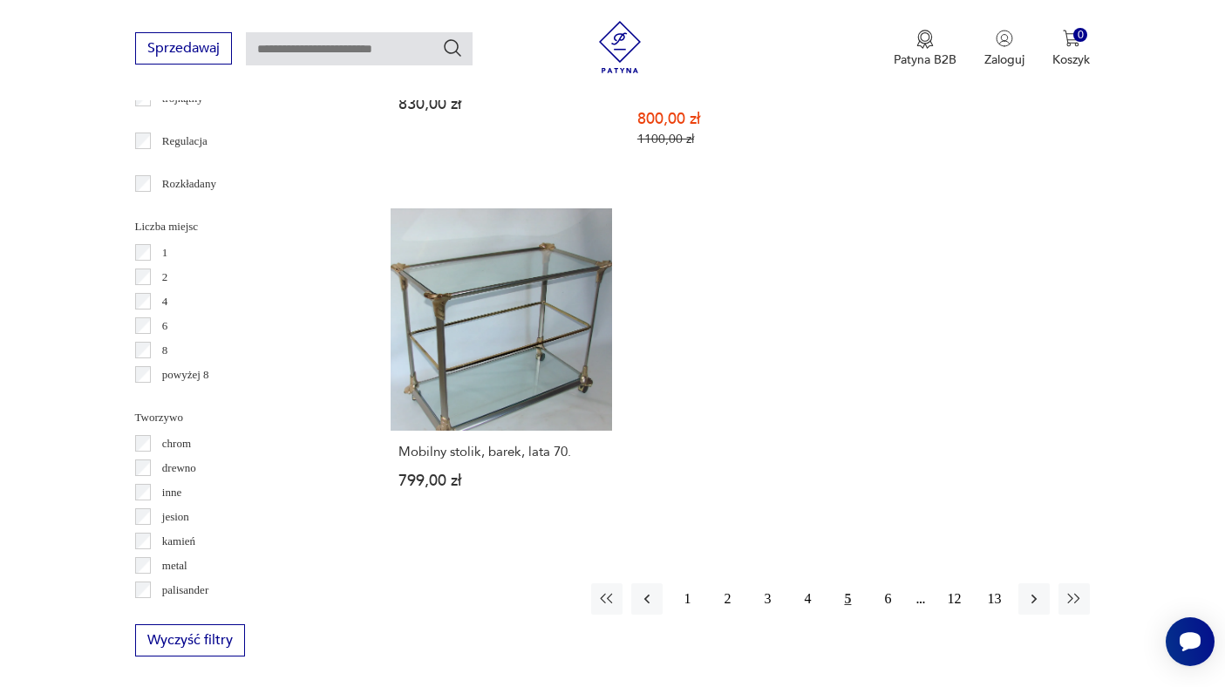
scroll to position [2448, 0]
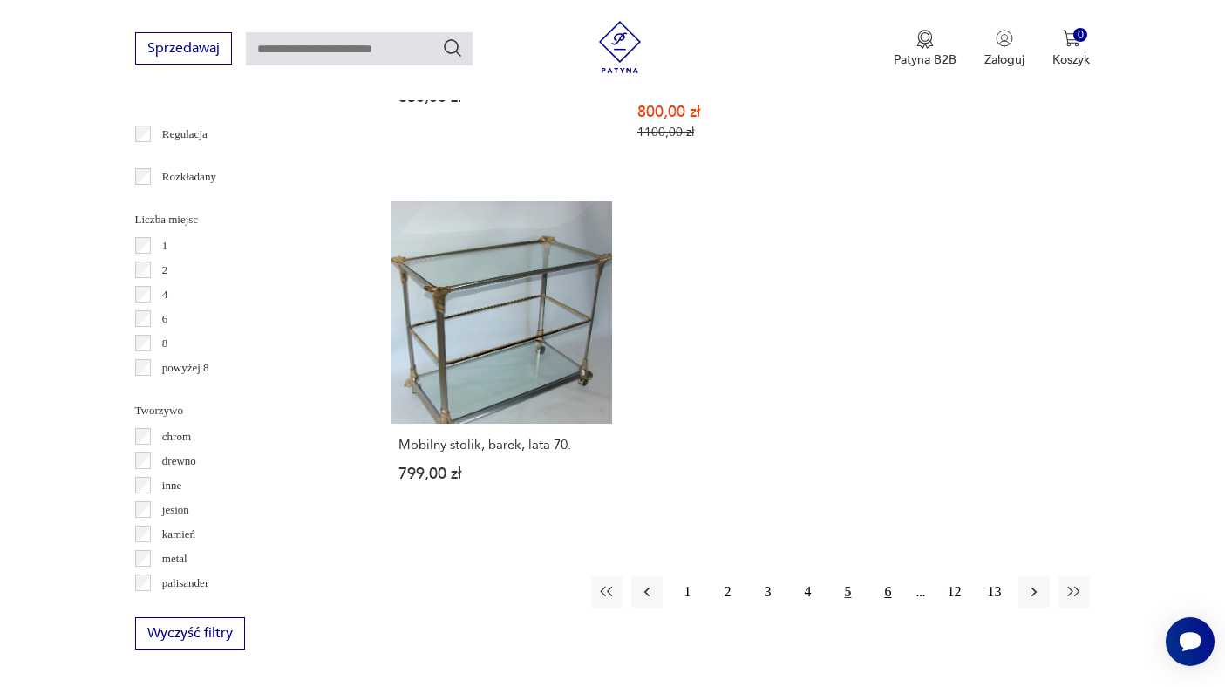
click at [888, 579] on button "6" at bounding box center [887, 591] width 31 height 31
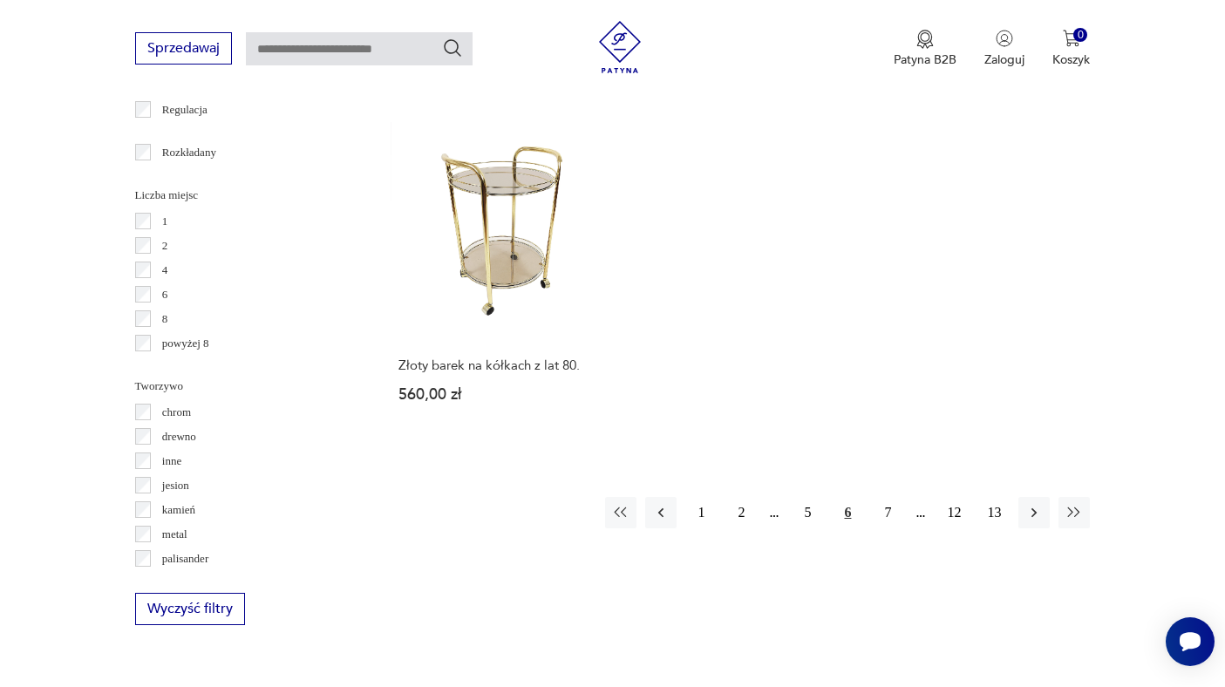
scroll to position [2521, 0]
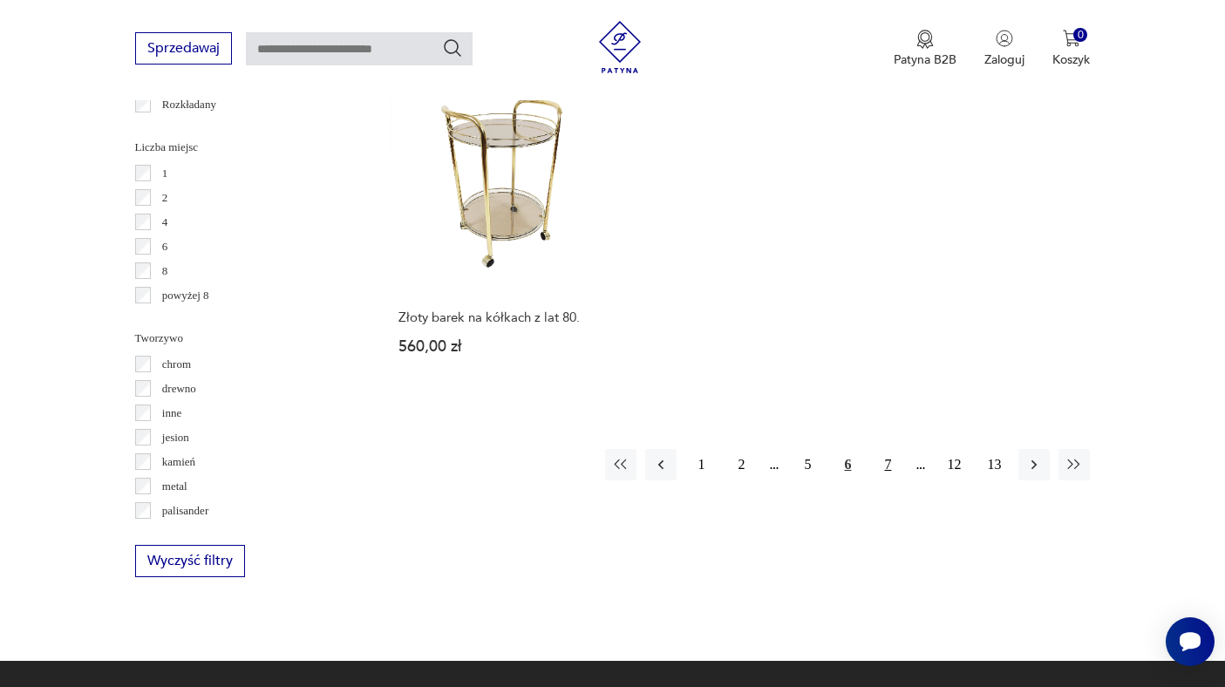
click at [886, 449] on button "7" at bounding box center [887, 464] width 31 height 31
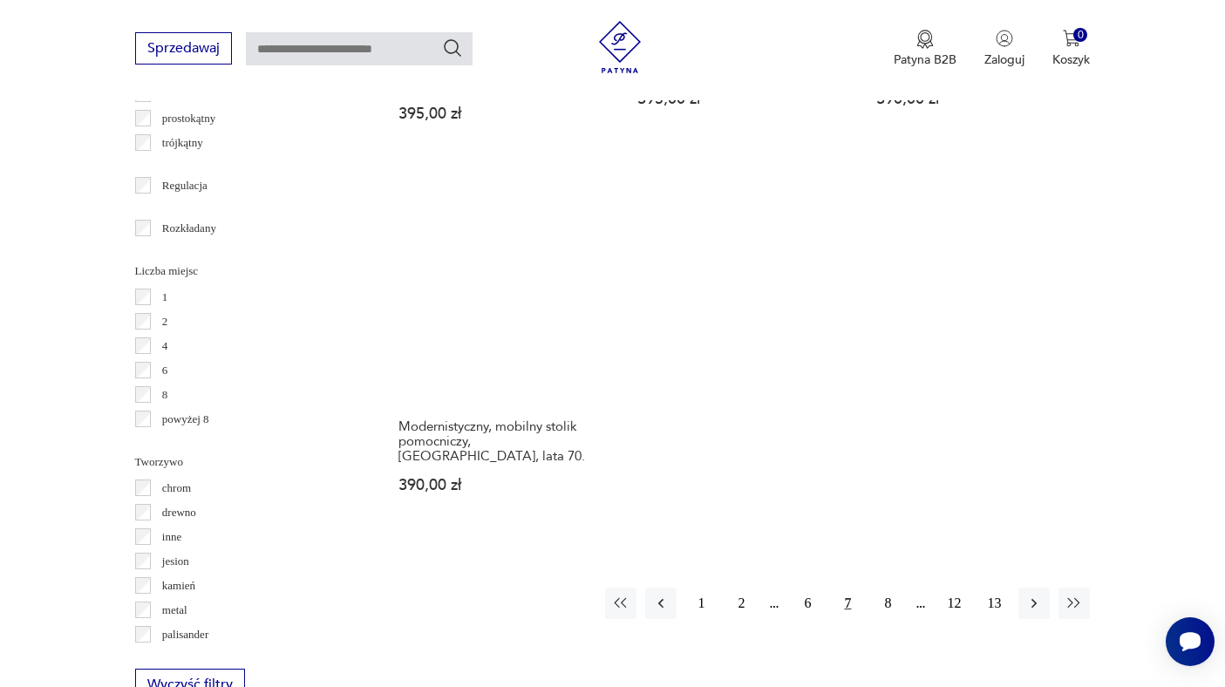
scroll to position [2400, 0]
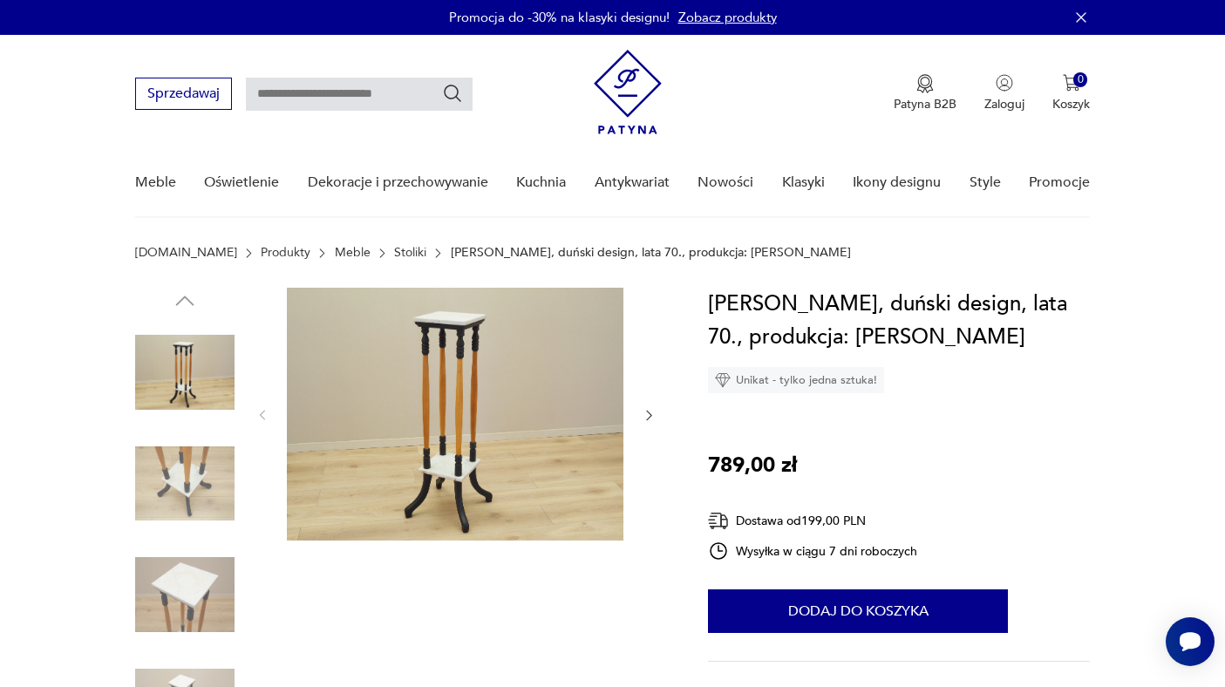
click at [651, 418] on icon "button" at bounding box center [649, 415] width 15 height 15
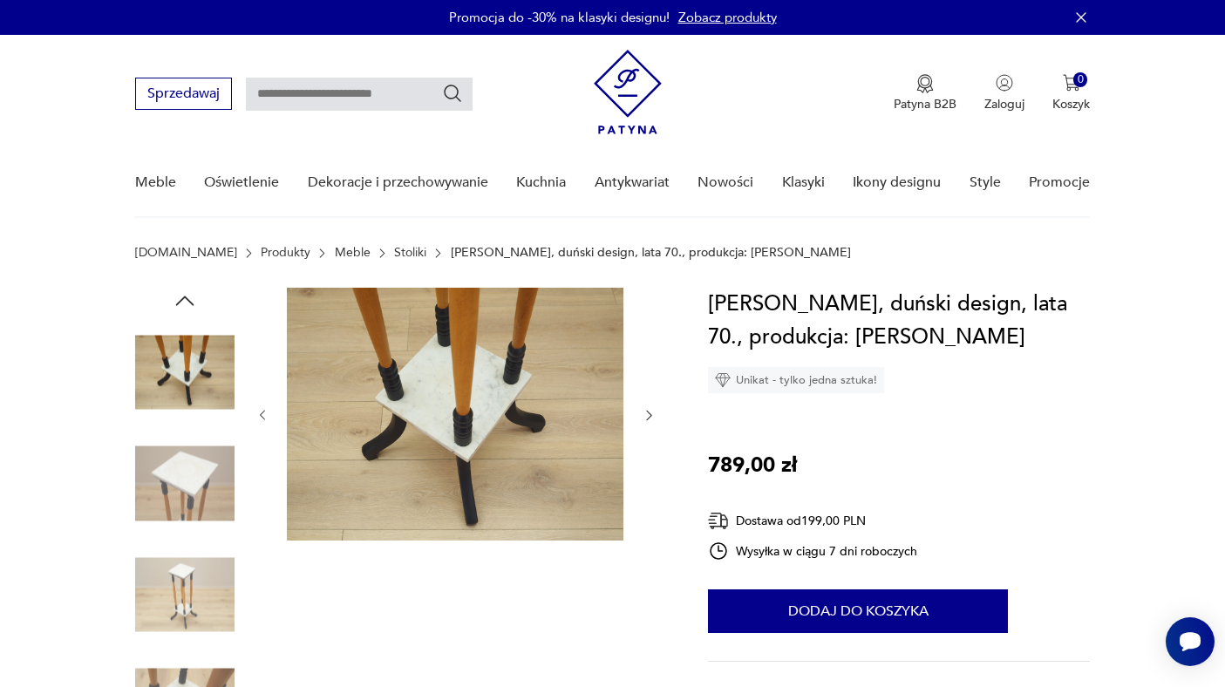
click at [651, 418] on icon "button" at bounding box center [649, 415] width 15 height 15
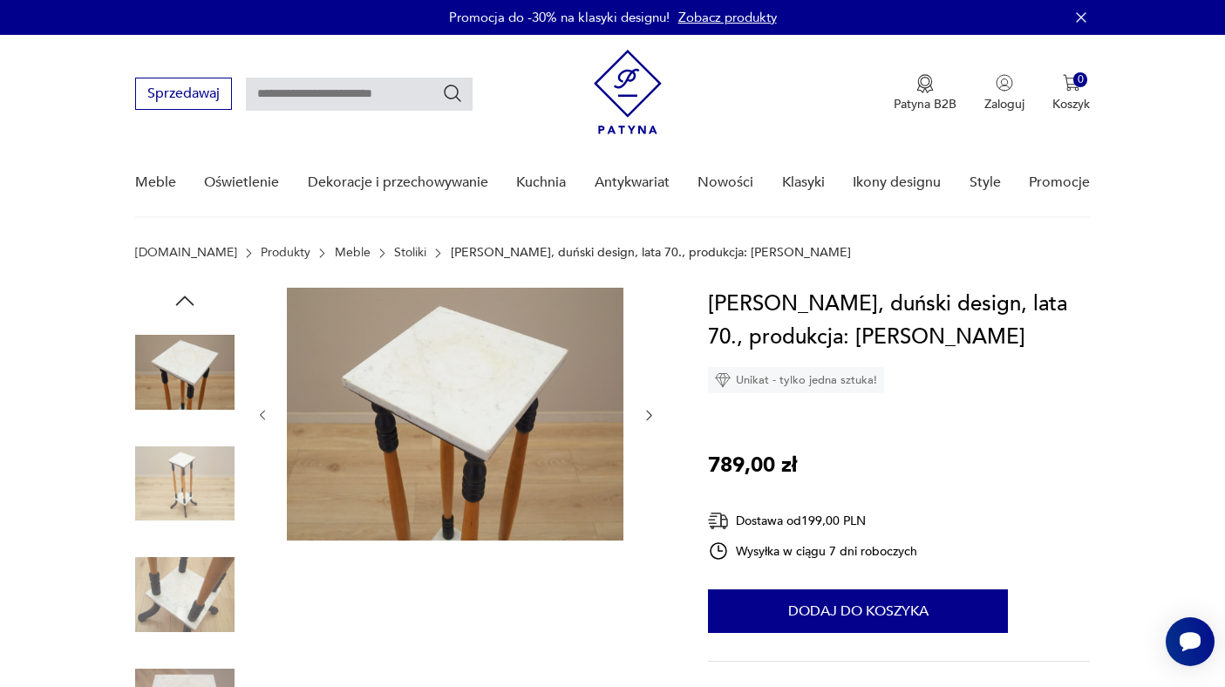
click at [651, 418] on icon "button" at bounding box center [649, 415] width 15 height 15
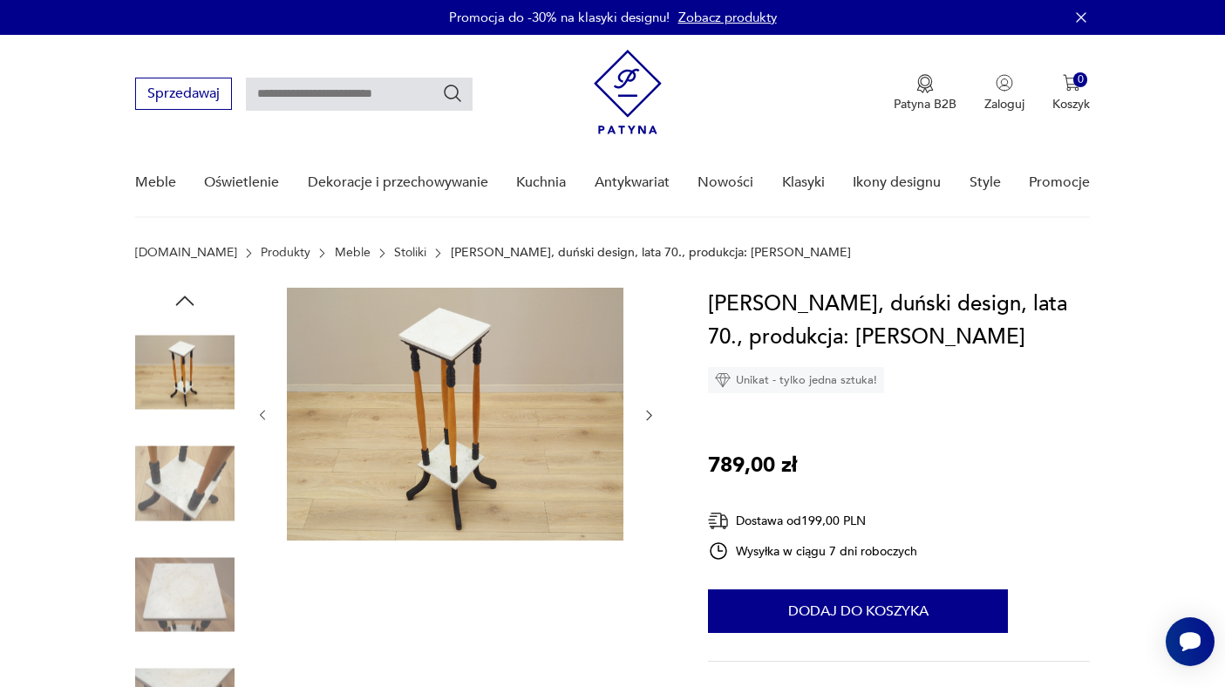
click at [651, 418] on icon "button" at bounding box center [649, 415] width 15 height 15
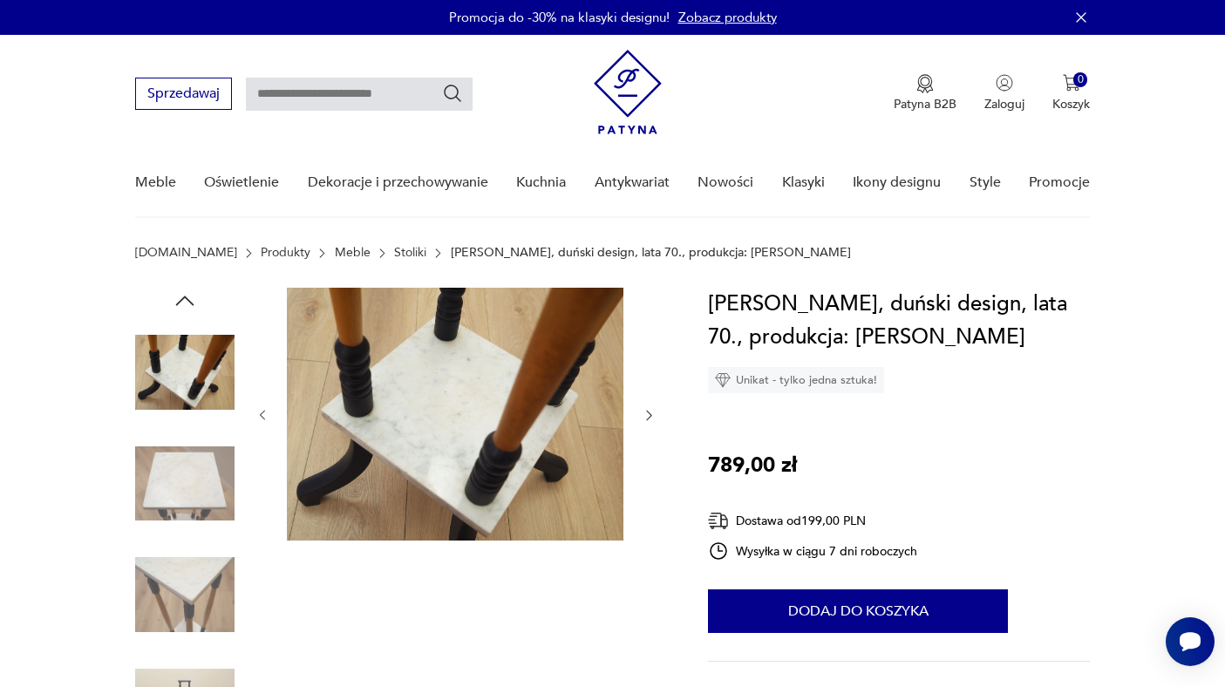
click at [651, 418] on icon "button" at bounding box center [649, 415] width 15 height 15
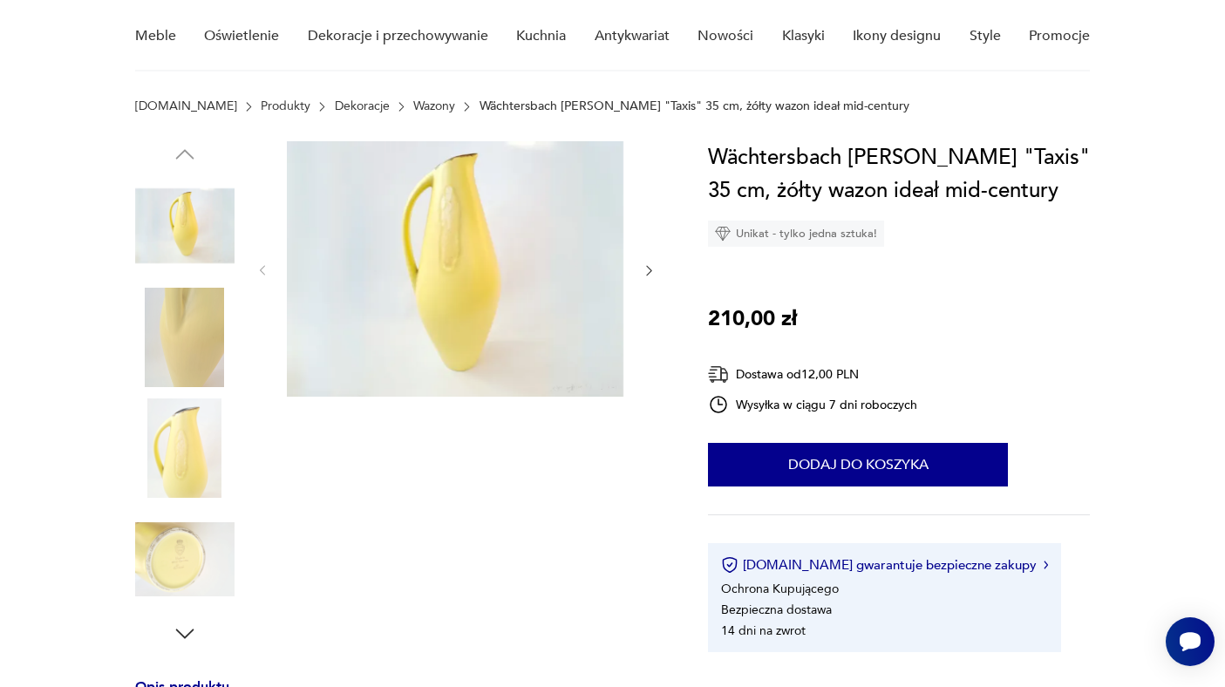
click at [174, 564] on img at bounding box center [184, 559] width 99 height 99
